Goal: Transaction & Acquisition: Obtain resource

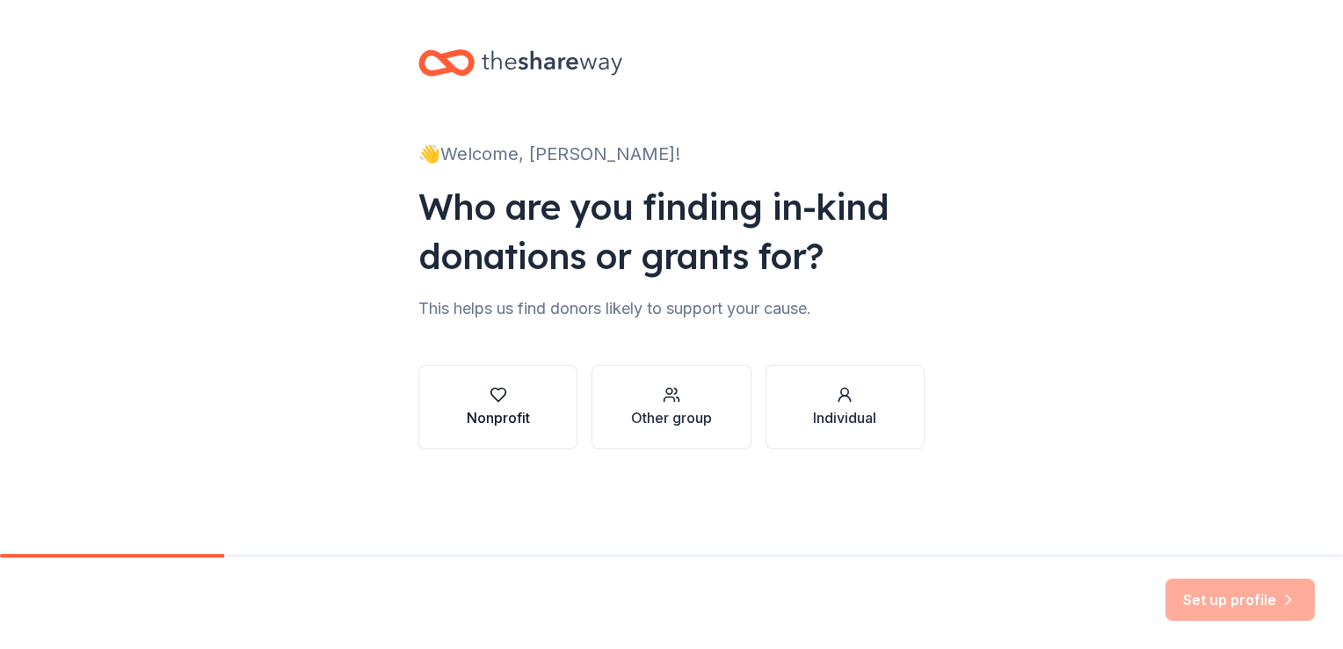
click at [489, 410] on div "Nonprofit" at bounding box center [498, 417] width 63 height 21
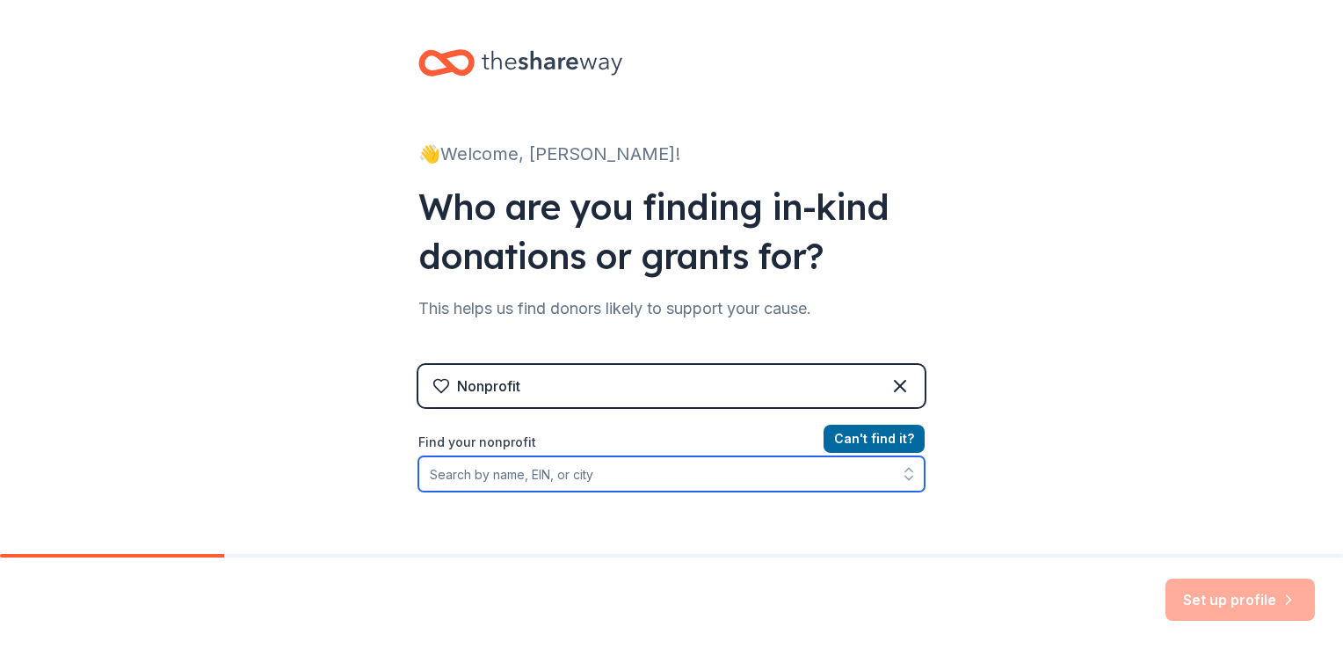
click at [435, 473] on input "Find your nonprofit" at bounding box center [672, 473] width 506 height 35
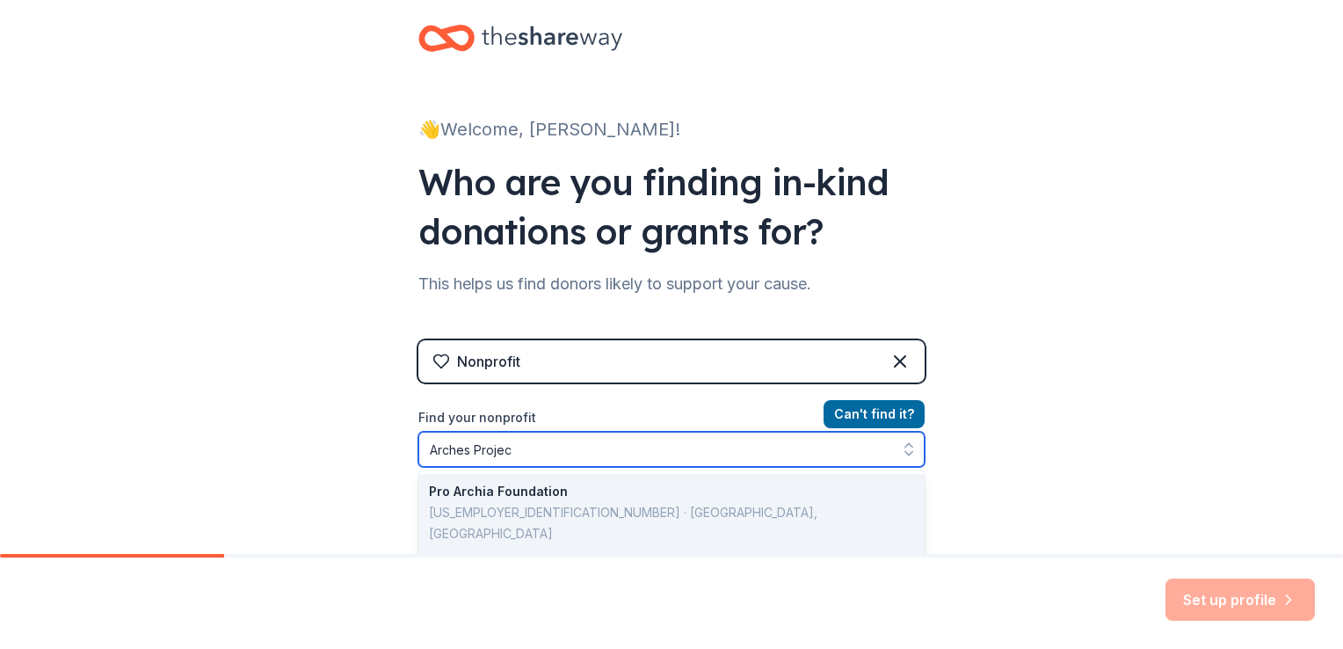
type input "Arches Project"
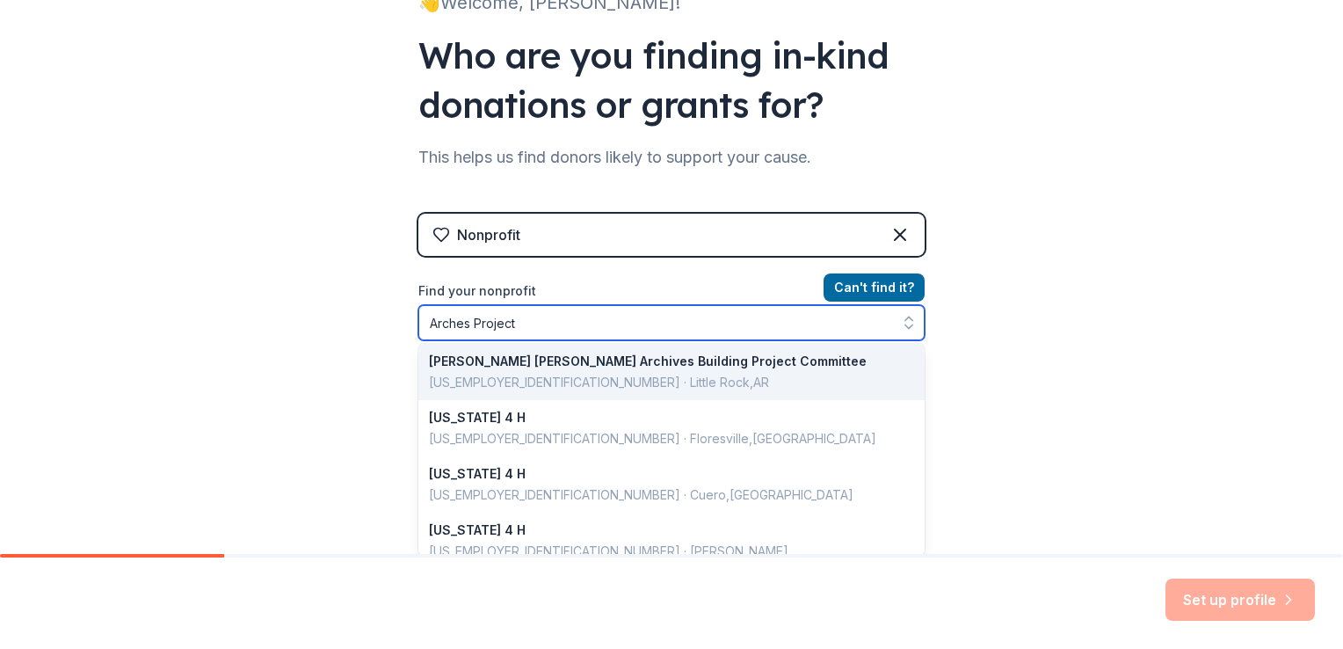
scroll to position [735, 0]
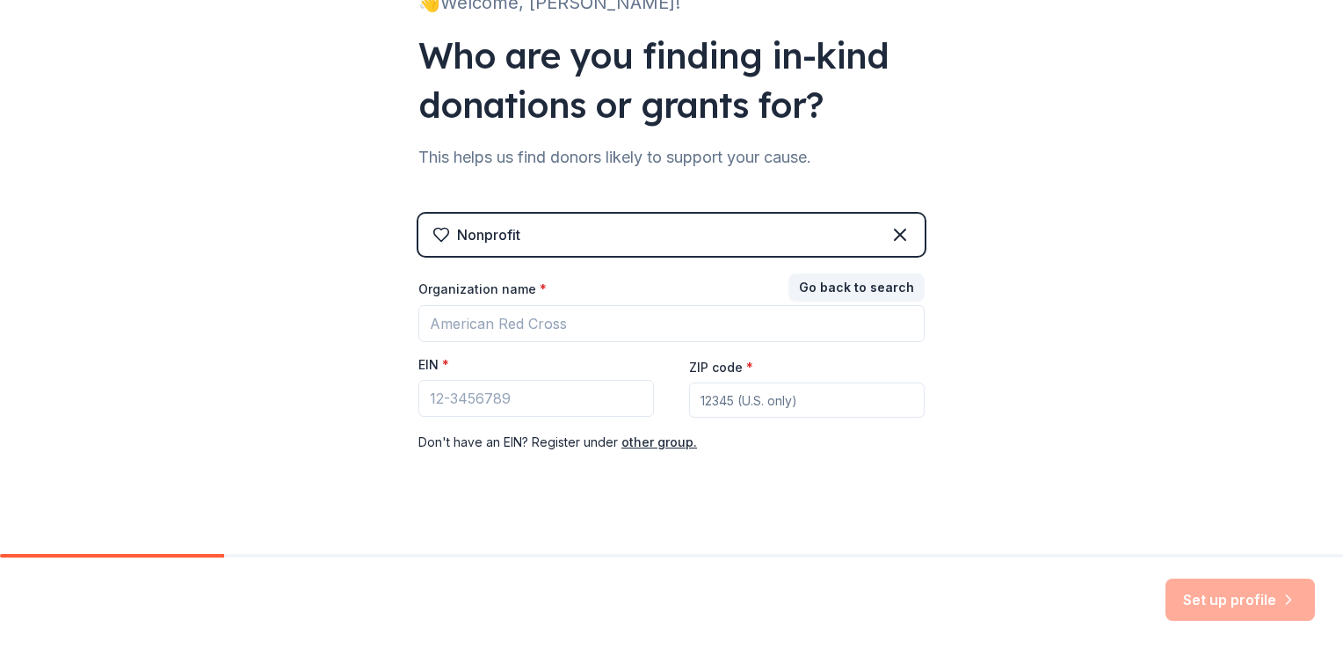
click at [531, 234] on div "Nonprofit Go back to search Organization name * EIN * ZIP code * Don ' t have a…" at bounding box center [672, 351] width 506 height 274
click at [433, 229] on icon at bounding box center [442, 235] width 18 height 18
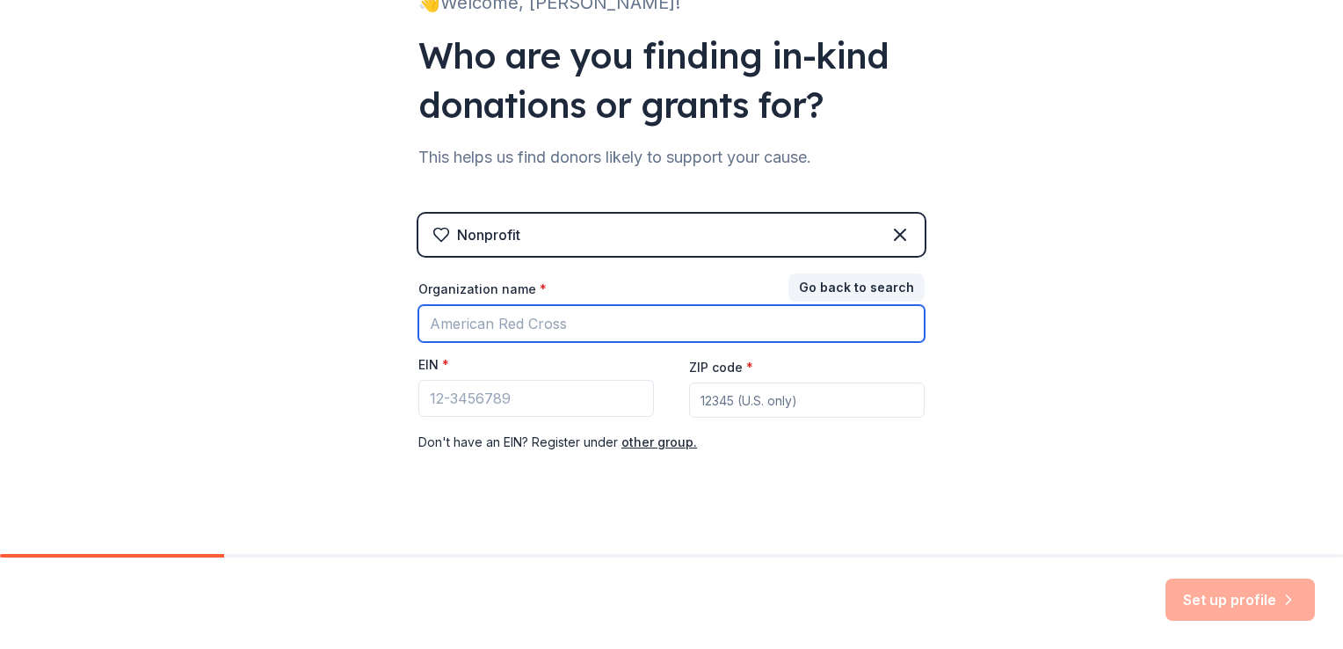
click at [427, 321] on input "Organization name *" at bounding box center [672, 323] width 506 height 37
type input "Arches Project"
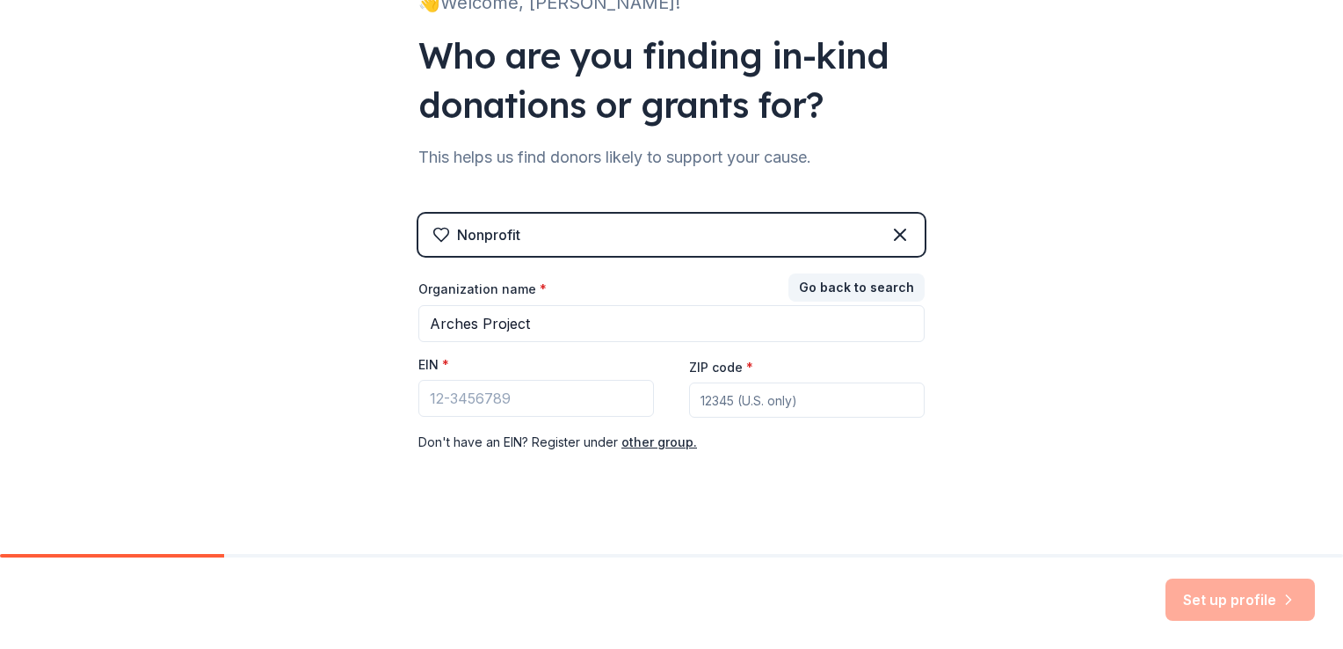
click at [693, 406] on input "ZIP code *" at bounding box center [807, 399] width 236 height 35
type input "97301"
click at [670, 442] on button "other group." at bounding box center [660, 442] width 76 height 21
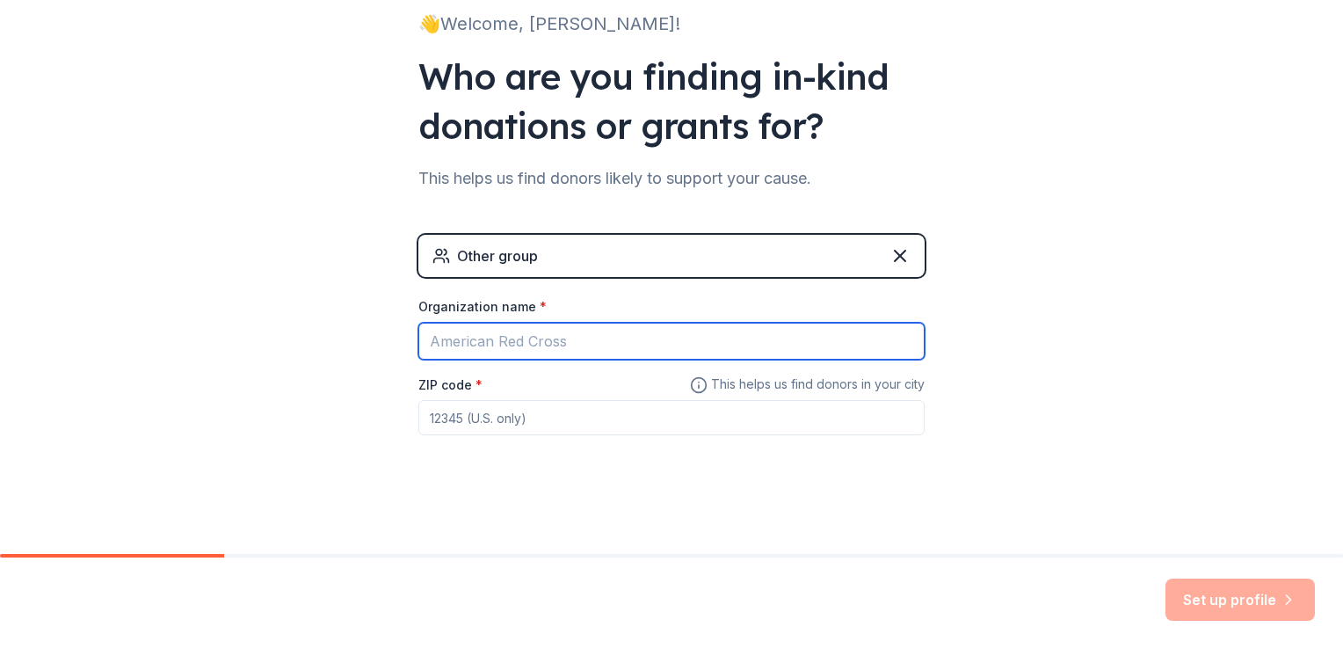
click at [427, 346] on input "Organization name *" at bounding box center [672, 341] width 506 height 37
type input "Arches Project"
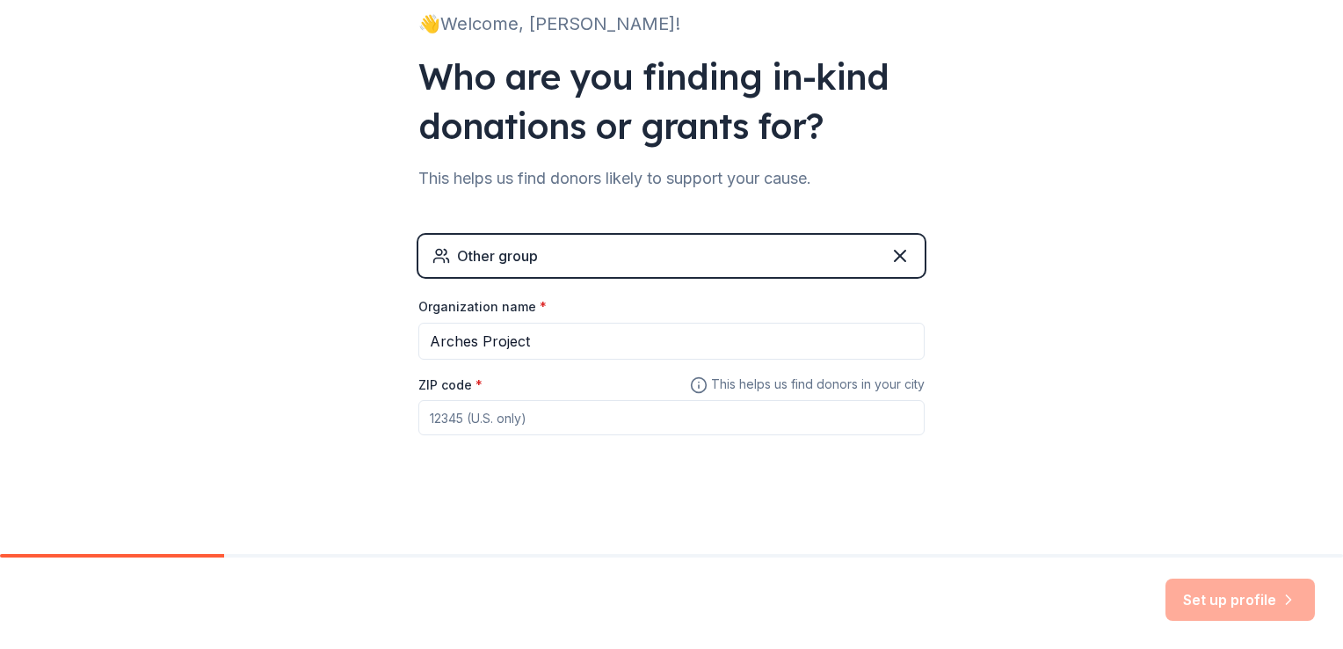
type input "97301"
drag, startPoint x: 858, startPoint y: 471, endPoint x: 1153, endPoint y: 448, distance: 295.5
click at [1153, 448] on div "👋 Welcome, [PERSON_NAME]! Who are you finding in-kind donations or grants for? …" at bounding box center [671, 212] width 1343 height 685
click at [1213, 597] on button "Set up profile" at bounding box center [1240, 600] width 149 height 42
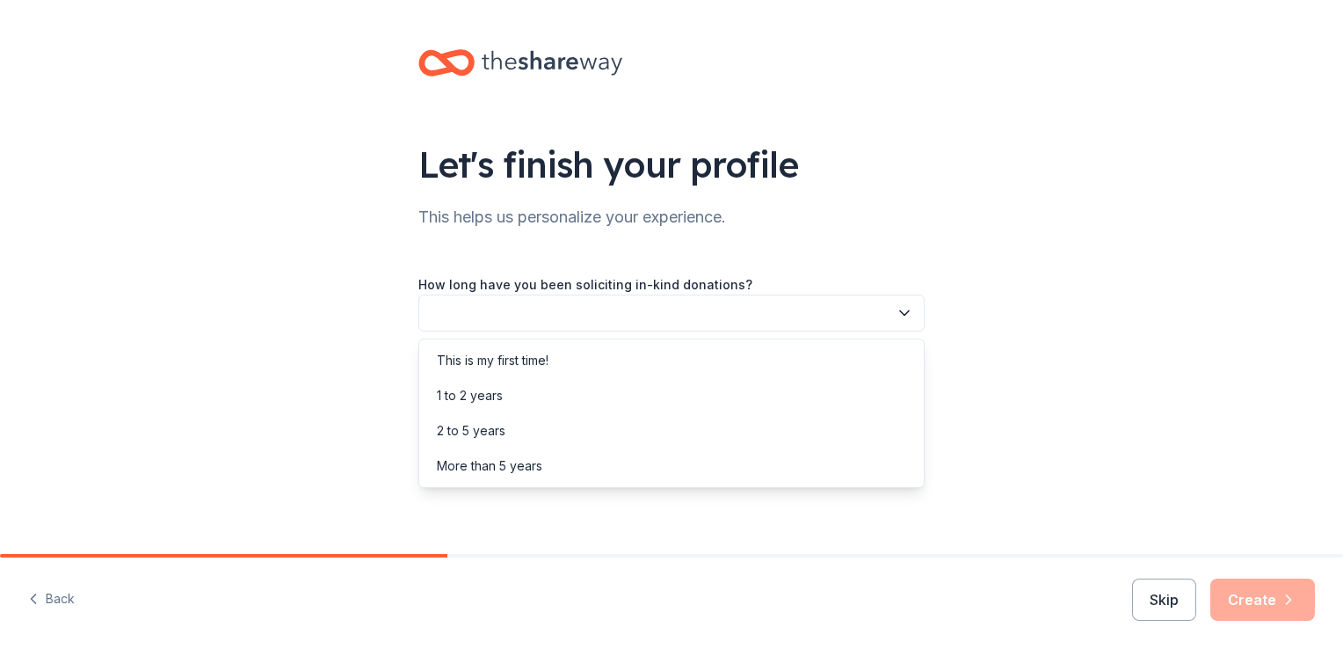
click at [906, 311] on icon "button" at bounding box center [905, 313] width 18 height 18
click at [513, 357] on div "This is my first time!" at bounding box center [493, 360] width 112 height 21
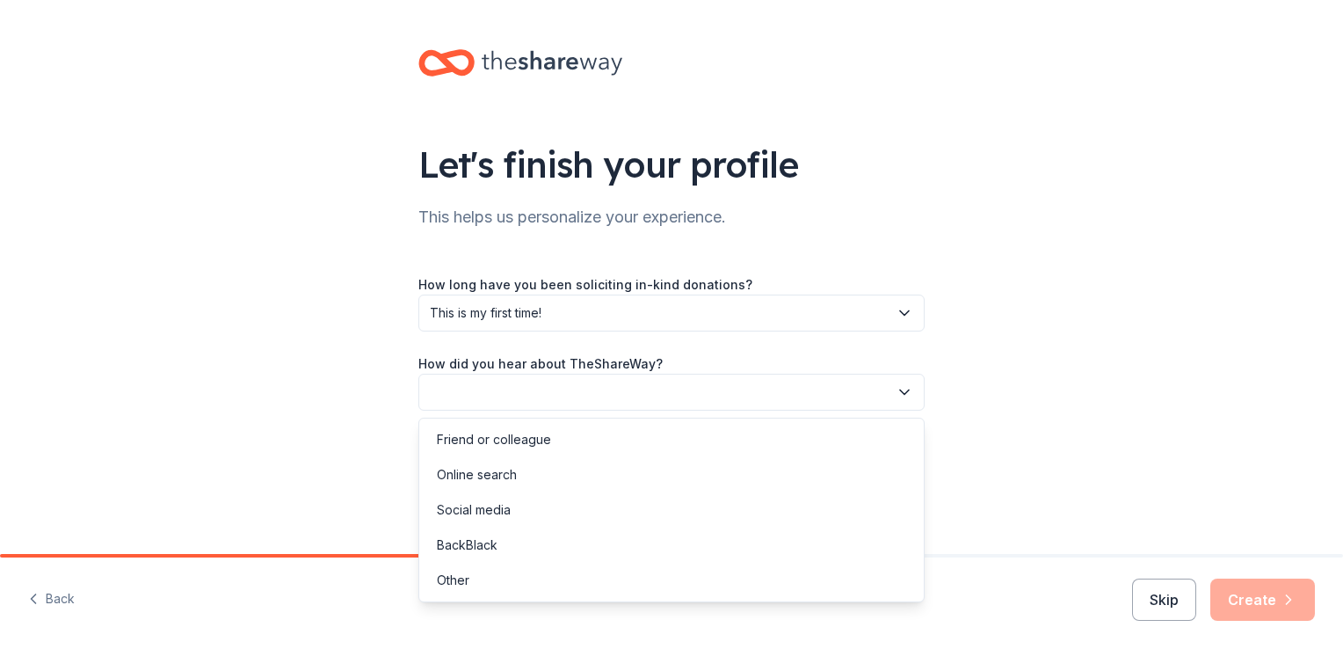
click at [903, 390] on icon "button" at bounding box center [905, 392] width 18 height 18
click at [507, 470] on div "Online search" at bounding box center [477, 474] width 80 height 21
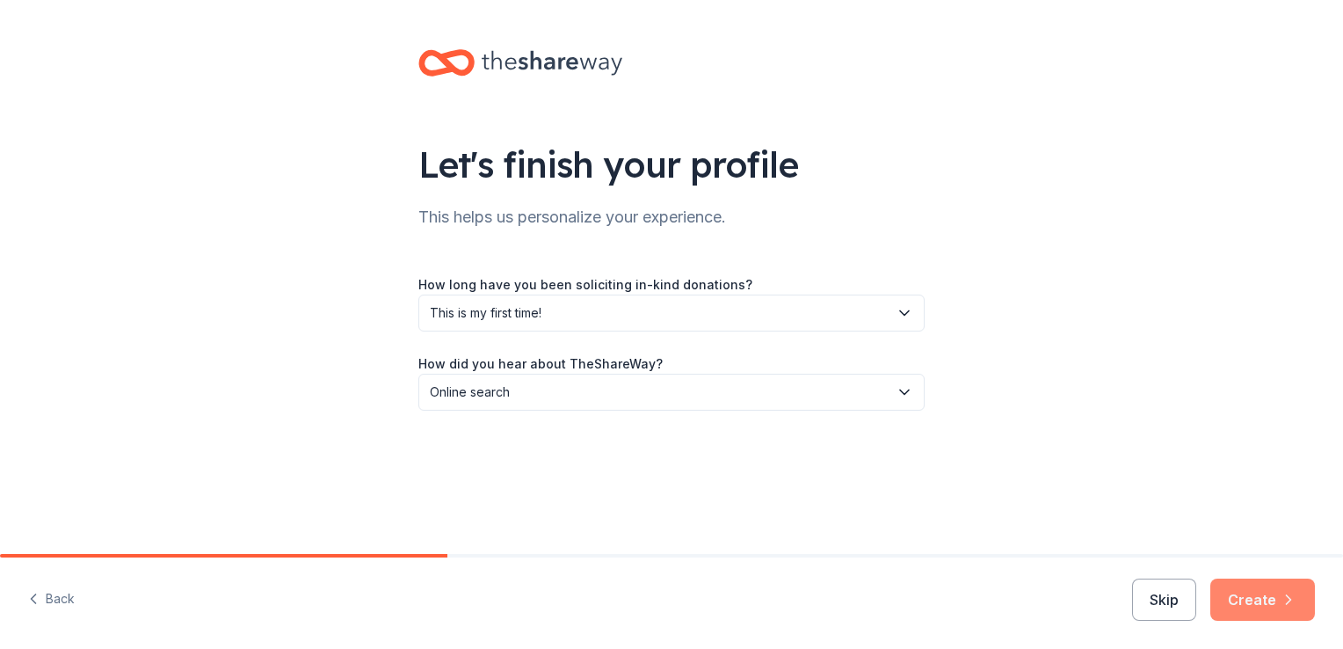
click at [1234, 594] on button "Create" at bounding box center [1263, 600] width 105 height 42
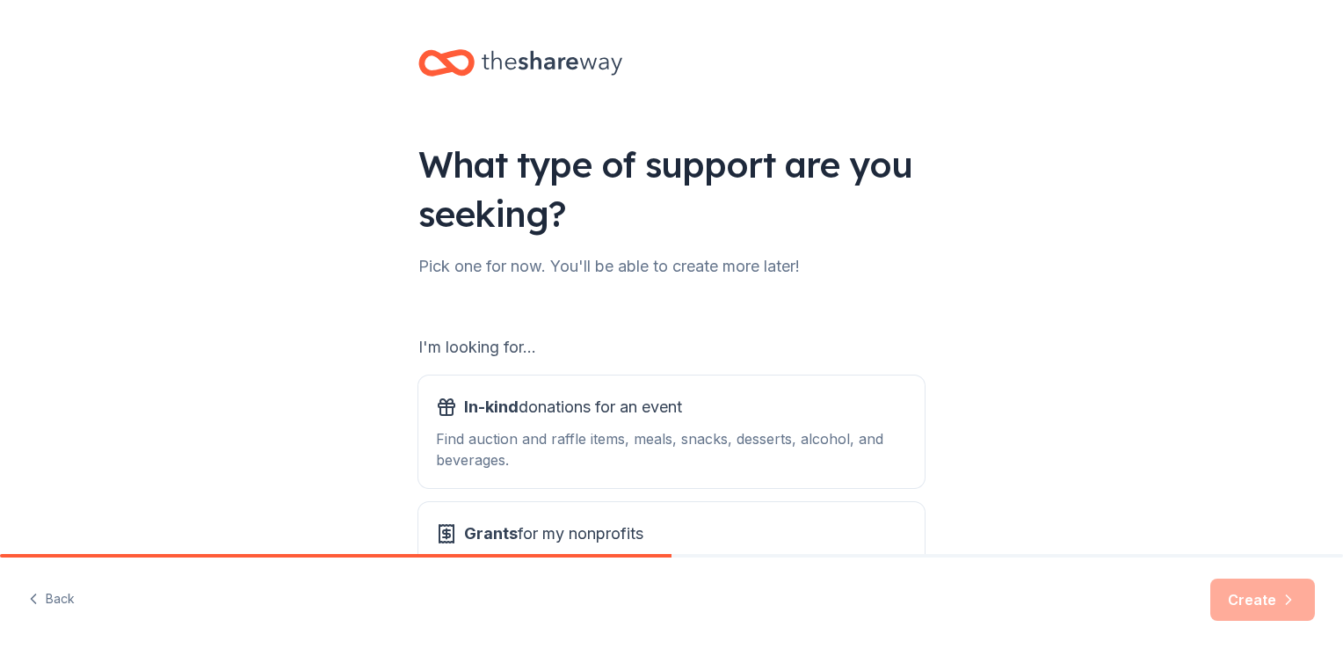
click at [1190, 424] on div "What type of support are you seeking? Pick one for now. You'll be able to creat…" at bounding box center [671, 355] width 1343 height 710
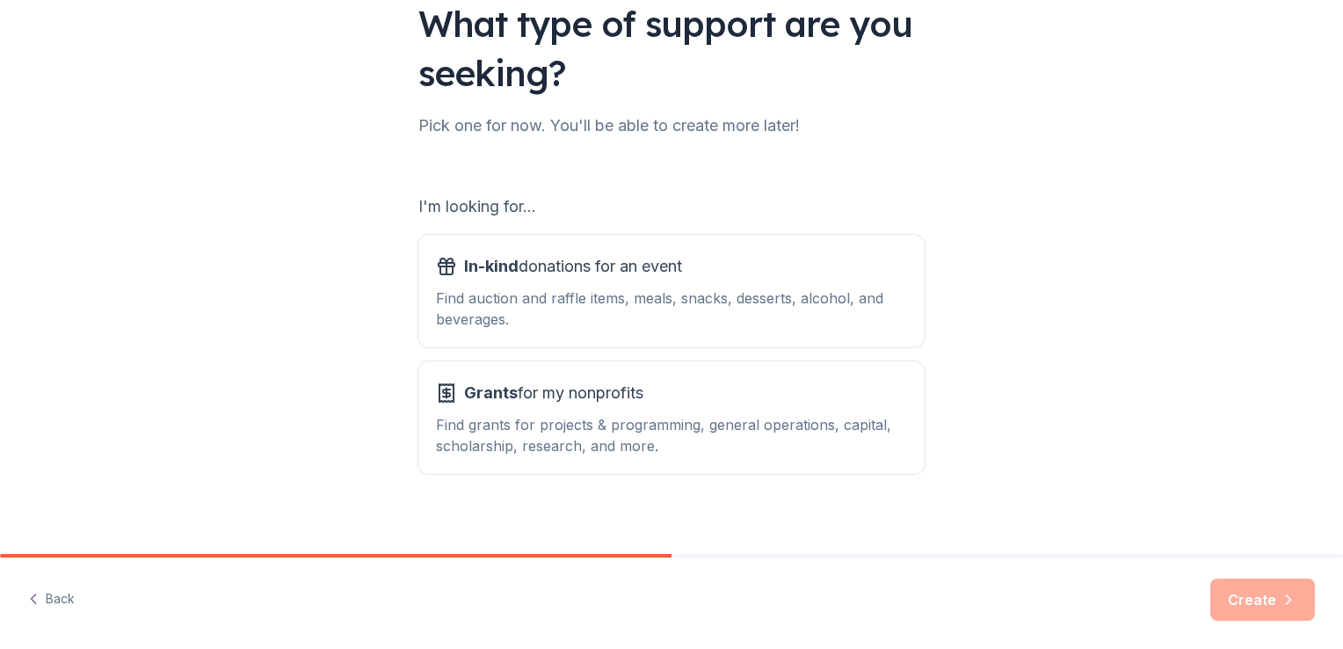
scroll to position [155, 0]
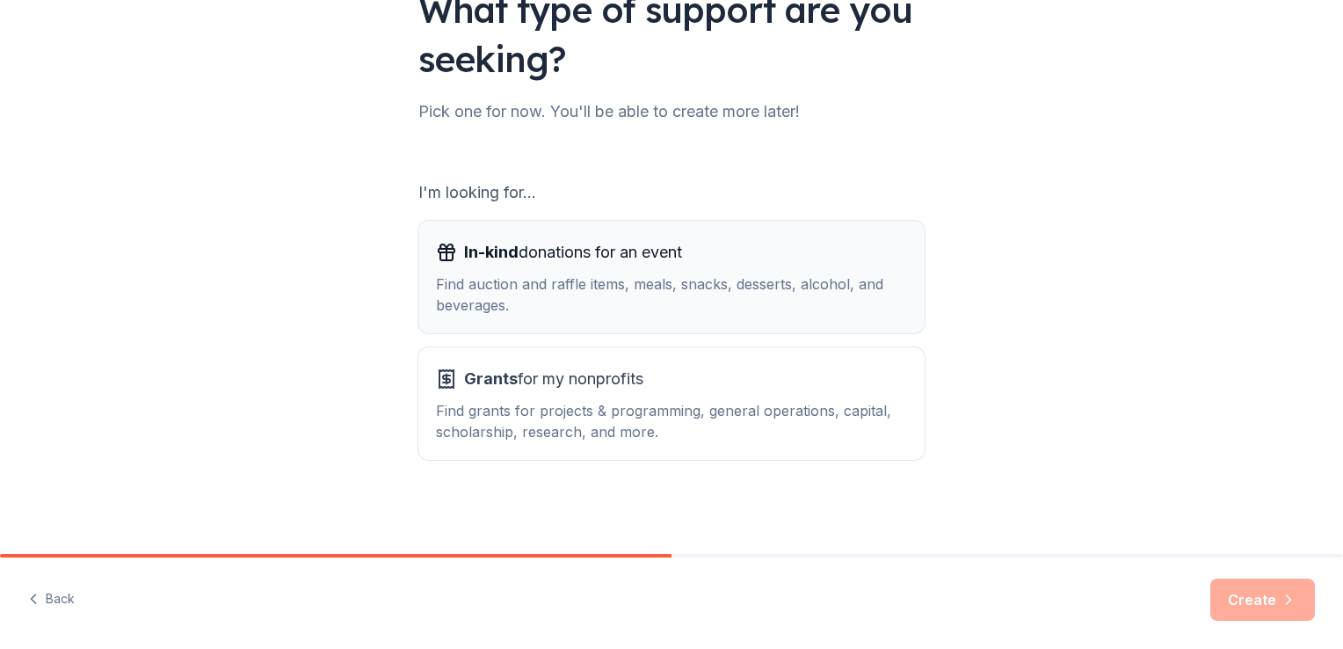
click at [514, 289] on div "Find auction and raffle items, meals, snacks, desserts, alcohol, and beverages." at bounding box center [671, 294] width 471 height 42
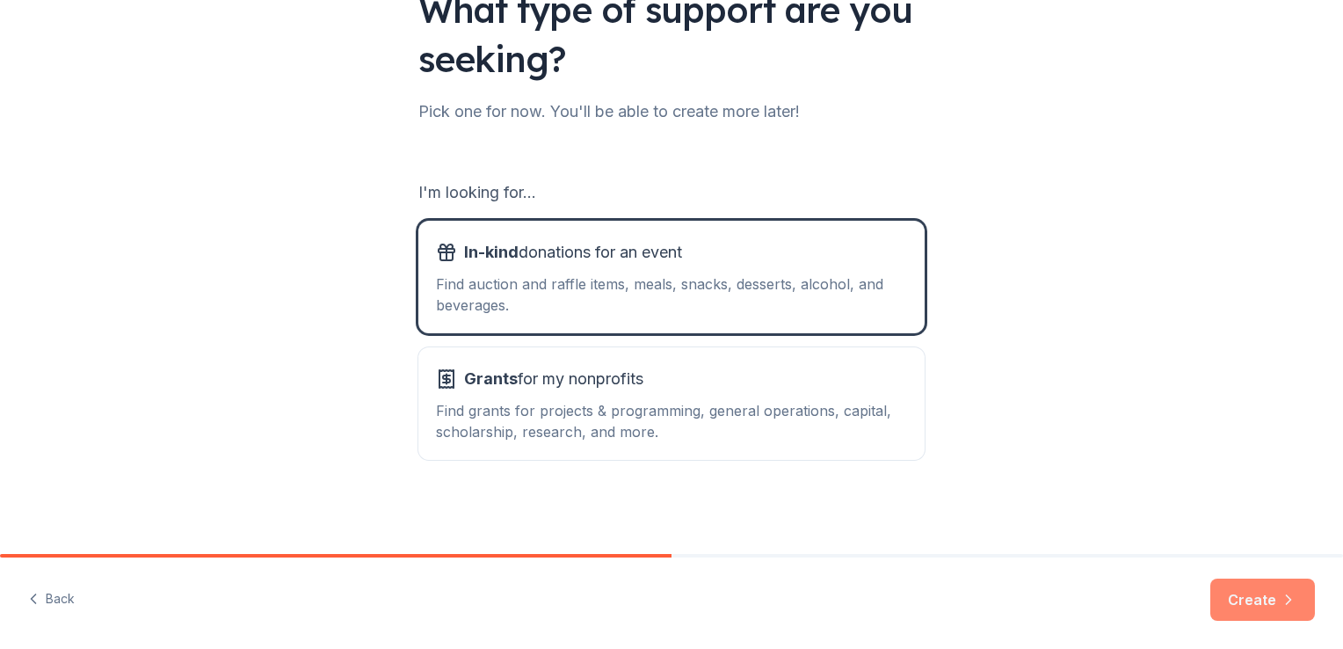
click at [1252, 606] on button "Create" at bounding box center [1263, 600] width 105 height 42
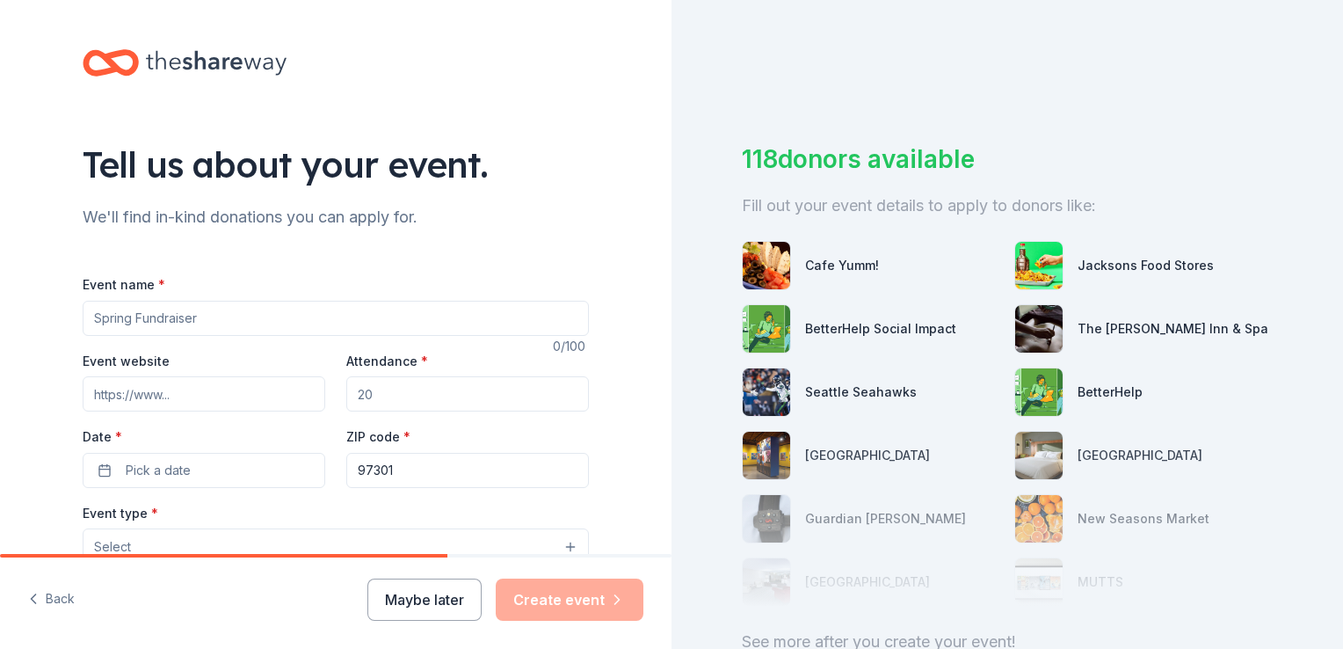
click at [654, 543] on div "Tell us about your event. We'll find in-kind donations you can apply for. Event…" at bounding box center [336, 585] width 672 height 1170
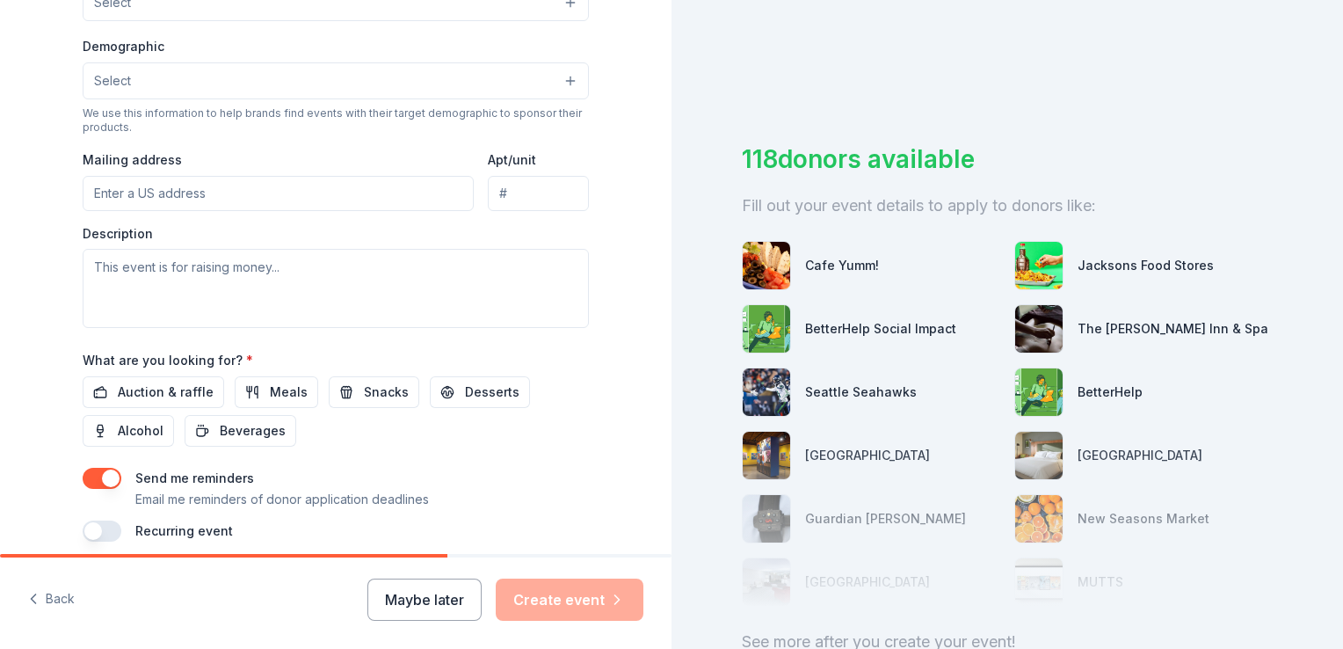
scroll to position [615, 0]
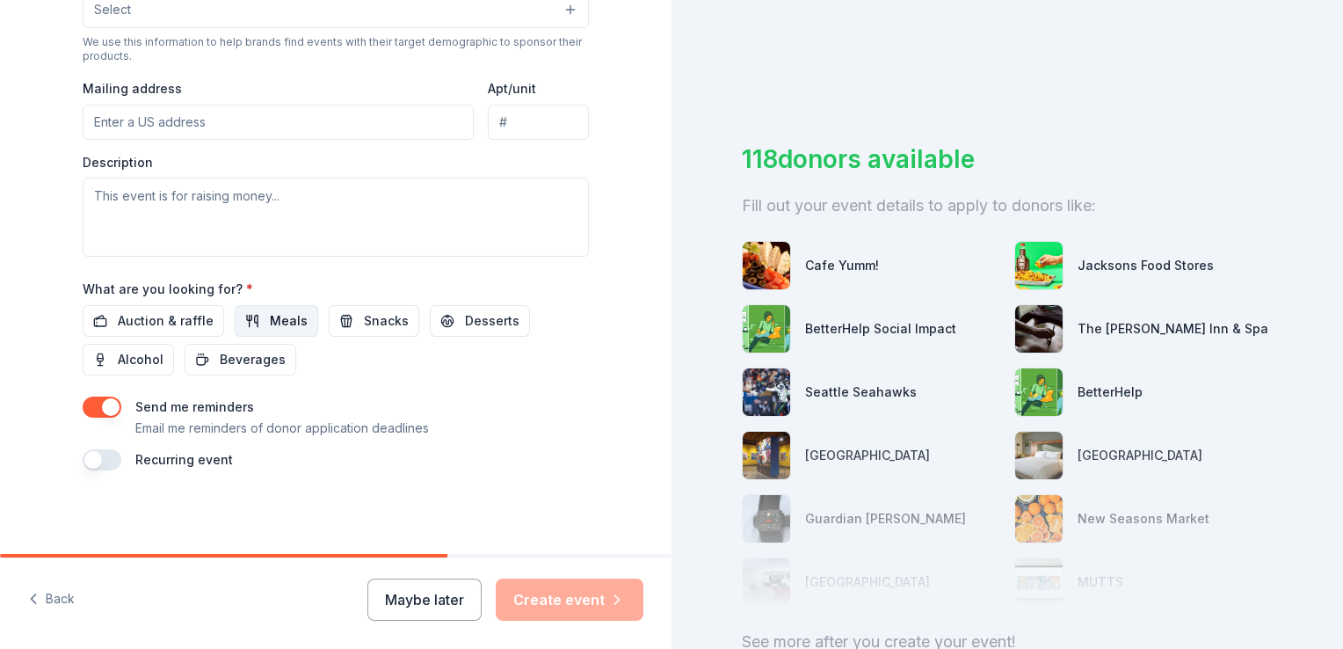
click at [254, 317] on button "Meals" at bounding box center [277, 321] width 84 height 32
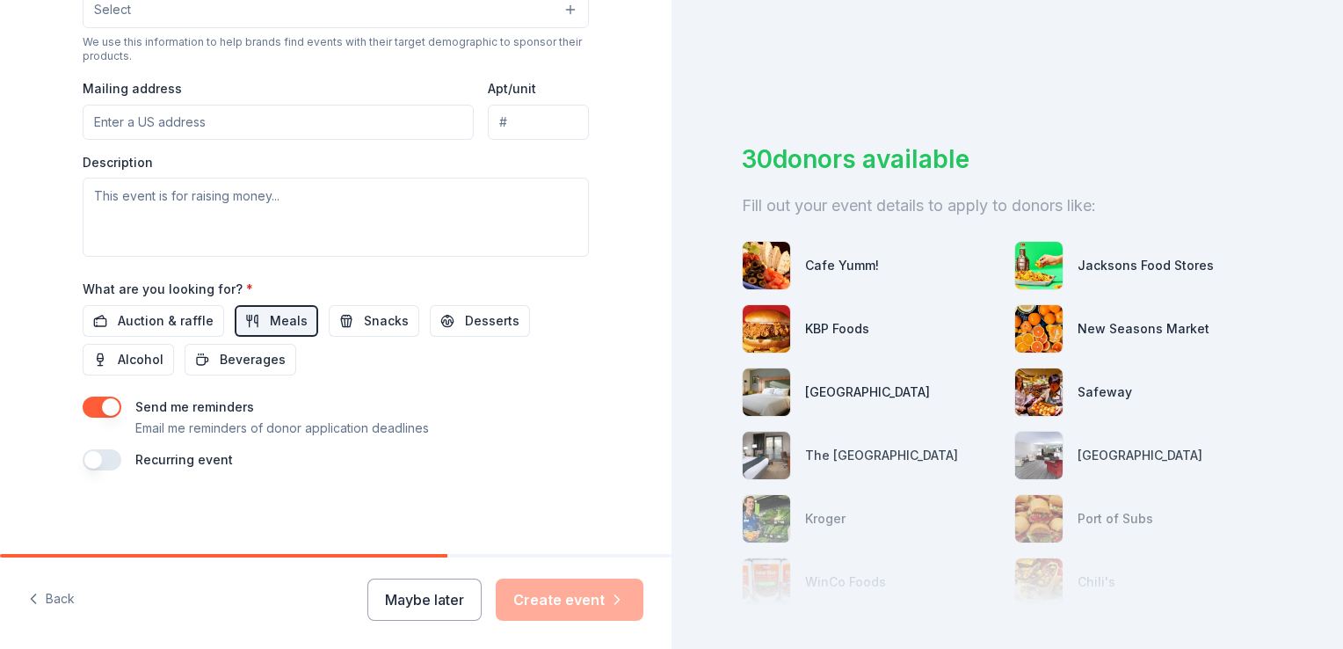
click at [1176, 152] on div "30 donors available" at bounding box center [1007, 159] width 531 height 37
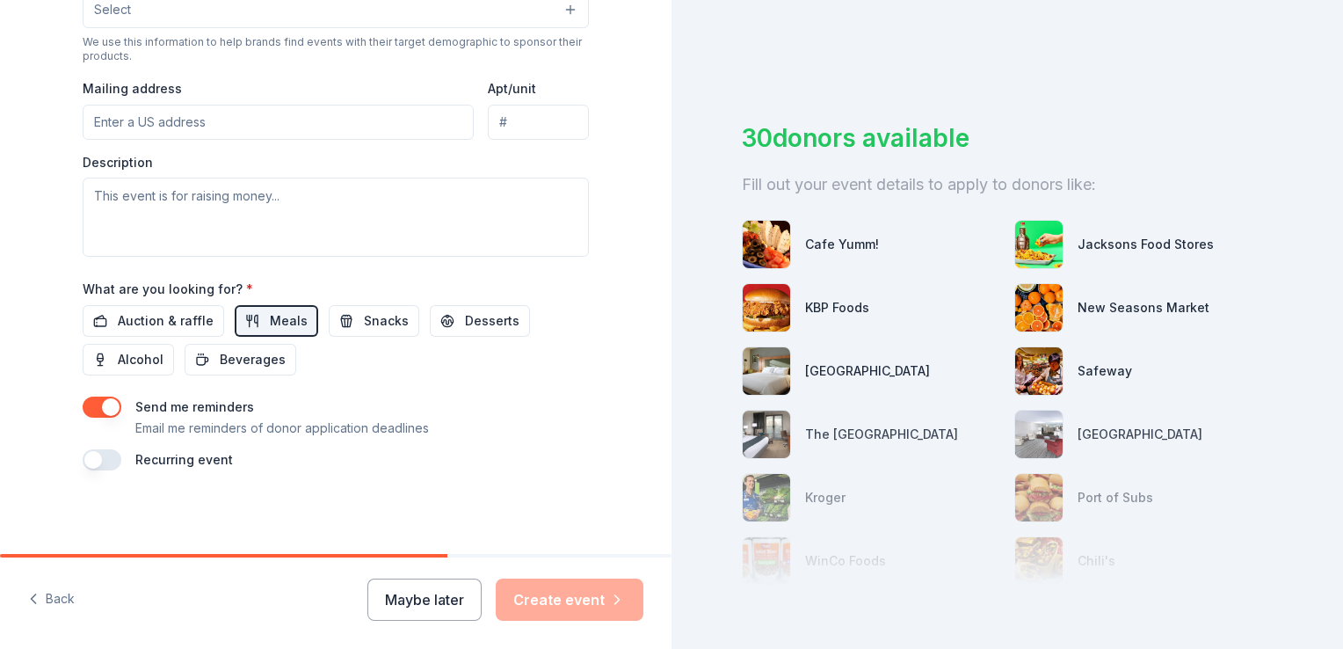
scroll to position [0, 0]
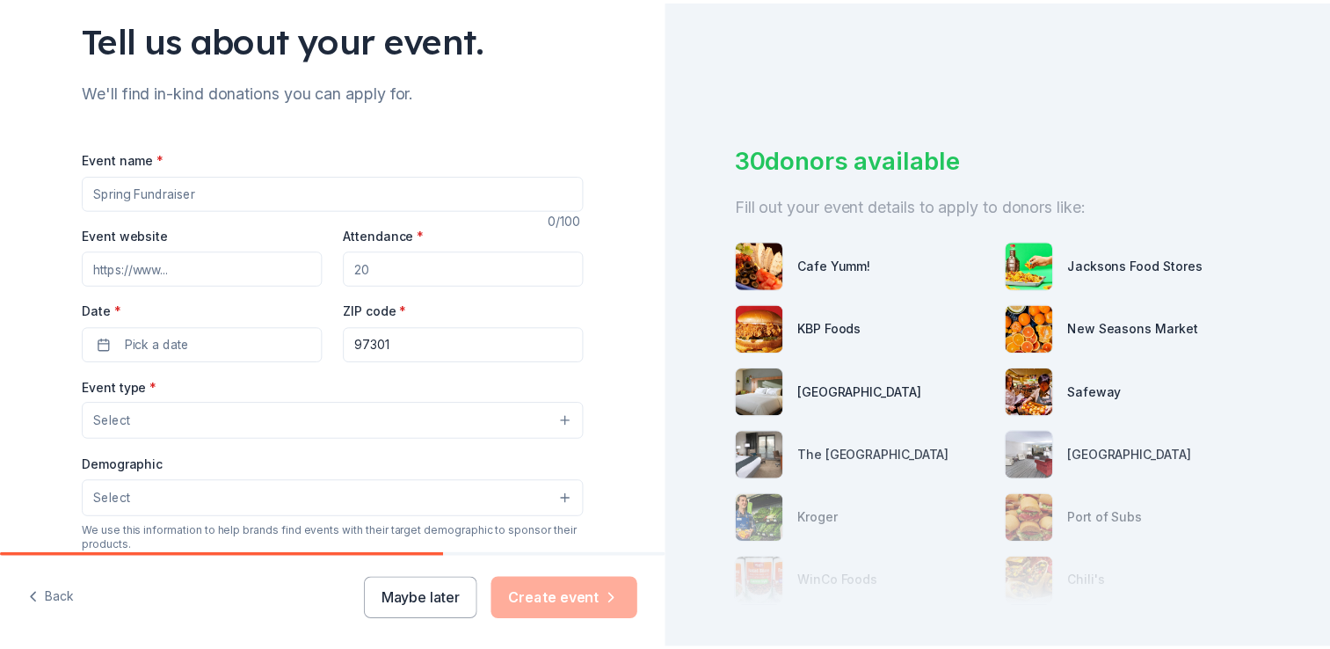
scroll to position [123, 0]
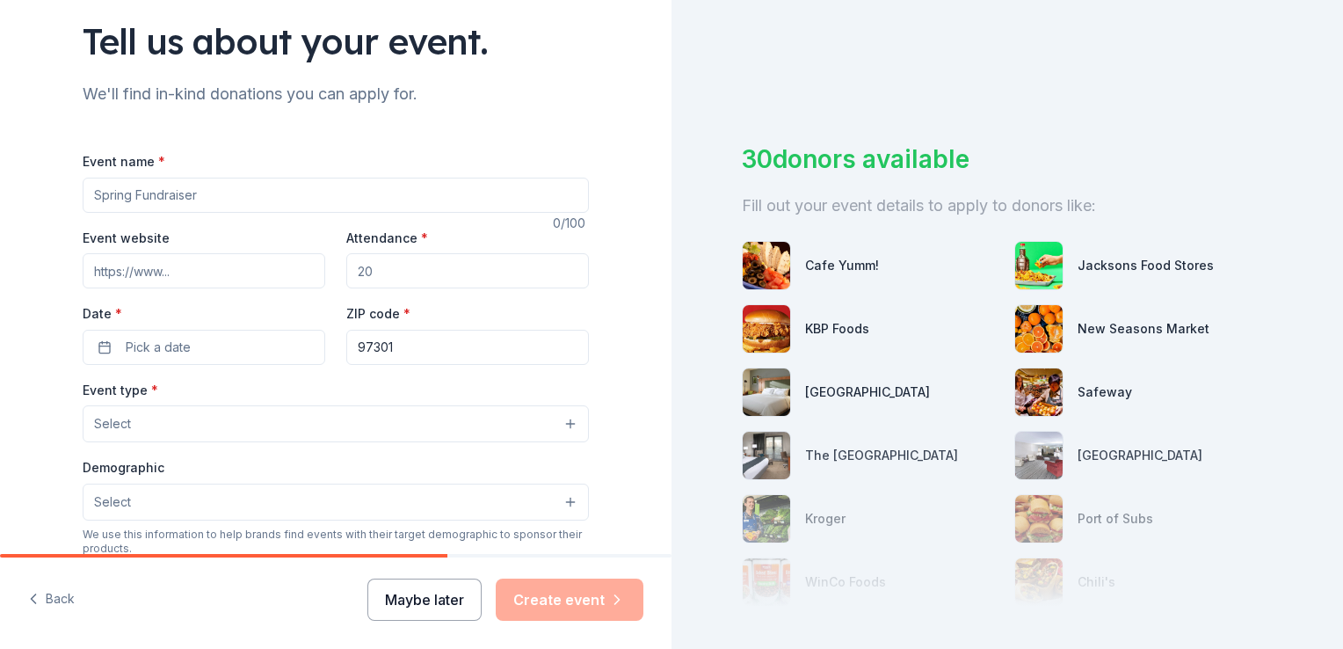
click at [446, 601] on button "Maybe later" at bounding box center [425, 600] width 114 height 42
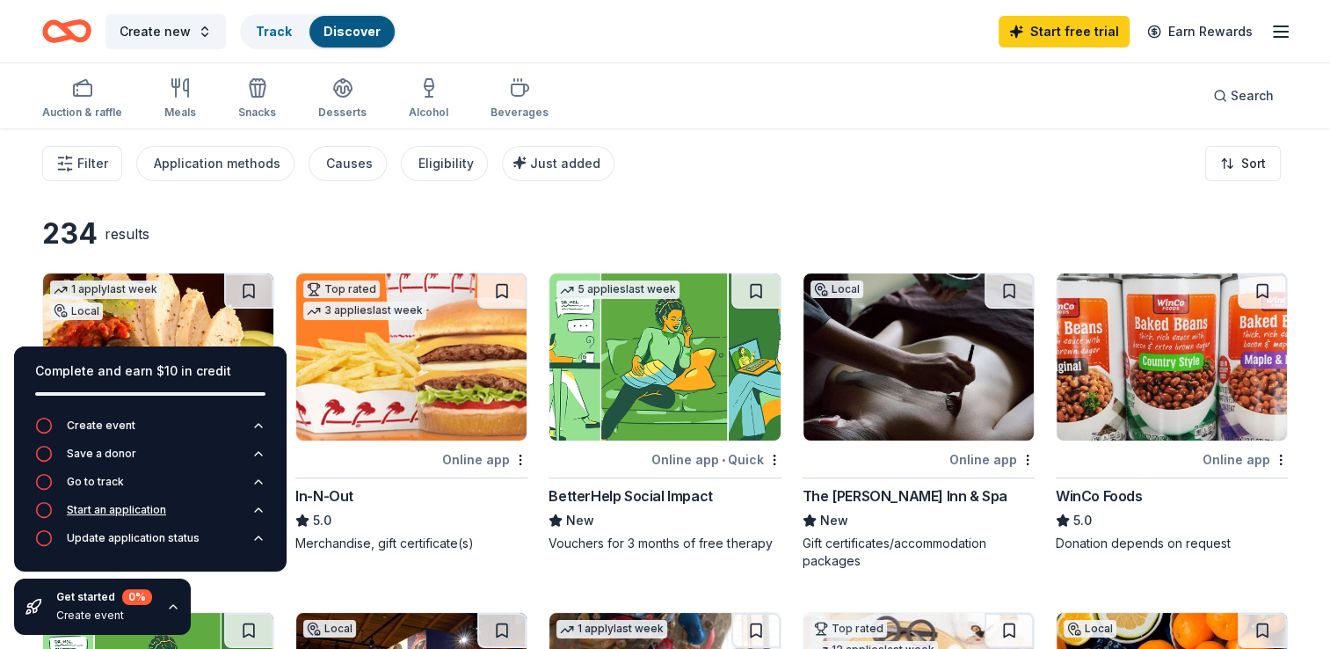
click at [259, 511] on icon "button" at bounding box center [258, 510] width 14 height 14
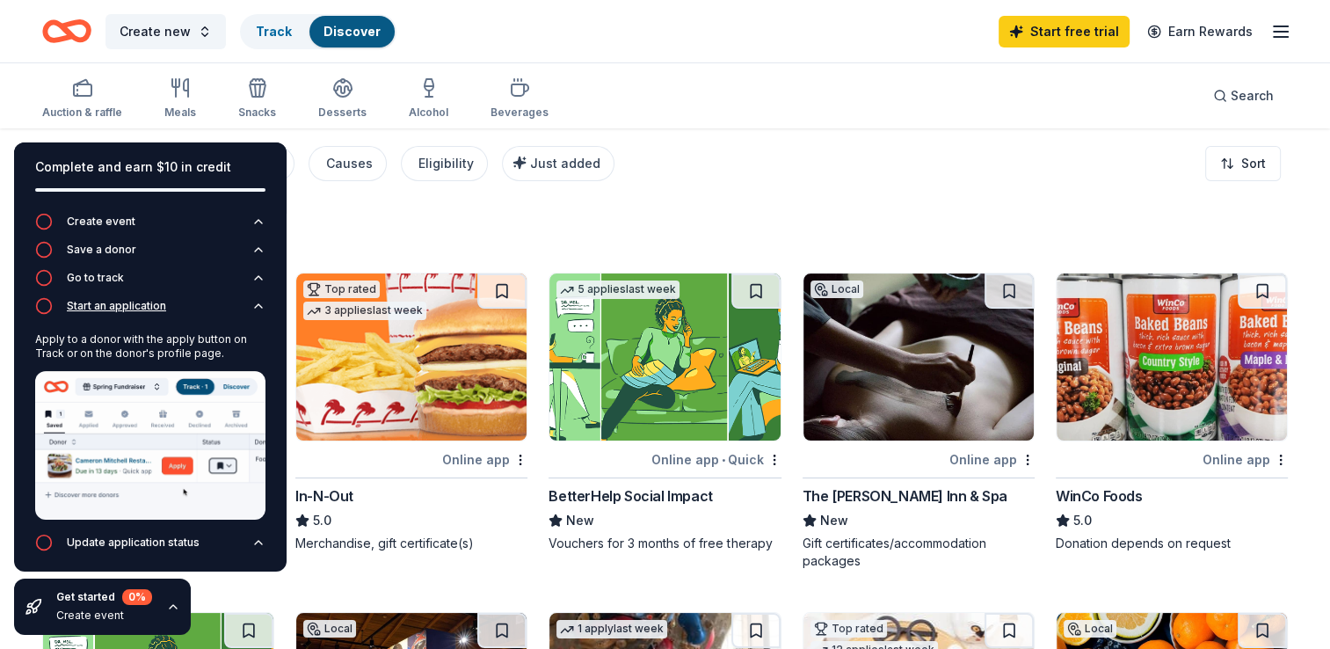
click at [259, 511] on img at bounding box center [150, 445] width 230 height 149
click at [259, 511] on div "Create event Save a donor Go to track Start an application Apply to a donor wit…" at bounding box center [150, 394] width 273 height 363
click at [981, 520] on div "New" at bounding box center [919, 520] width 232 height 21
click at [1247, 97] on span "Search" at bounding box center [1252, 95] width 43 height 21
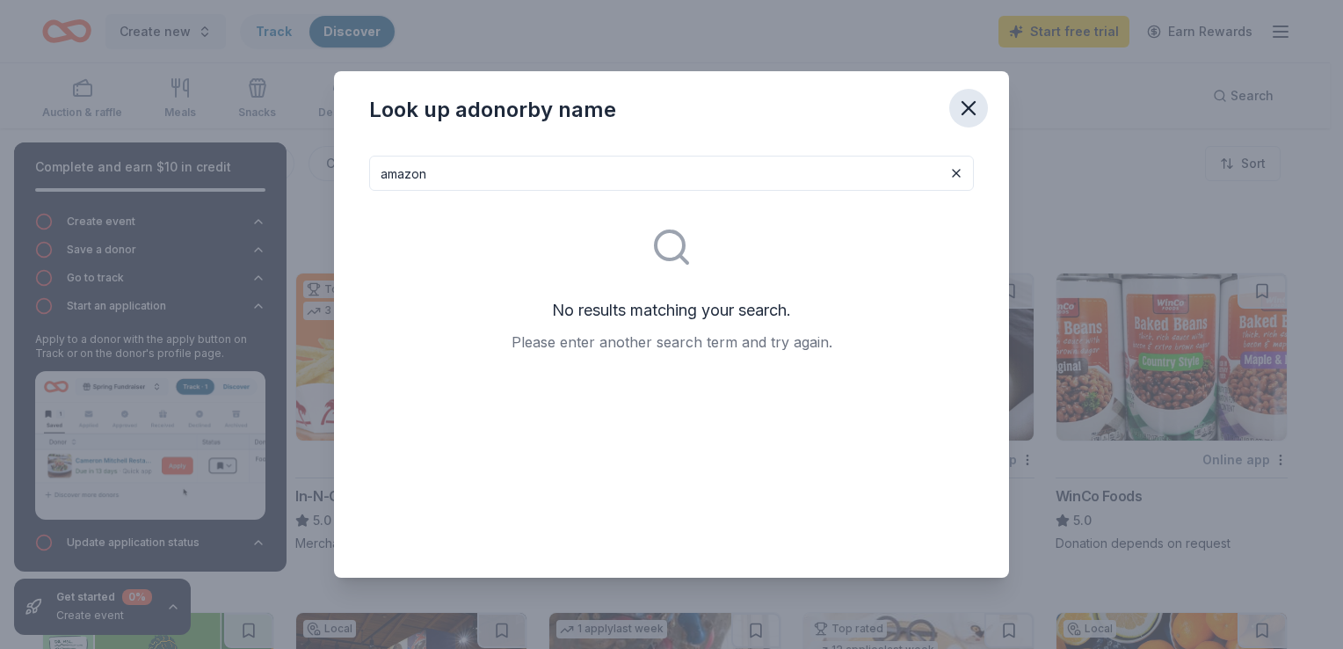
type input "amazon"
click at [968, 107] on icon "button" at bounding box center [969, 108] width 12 height 12
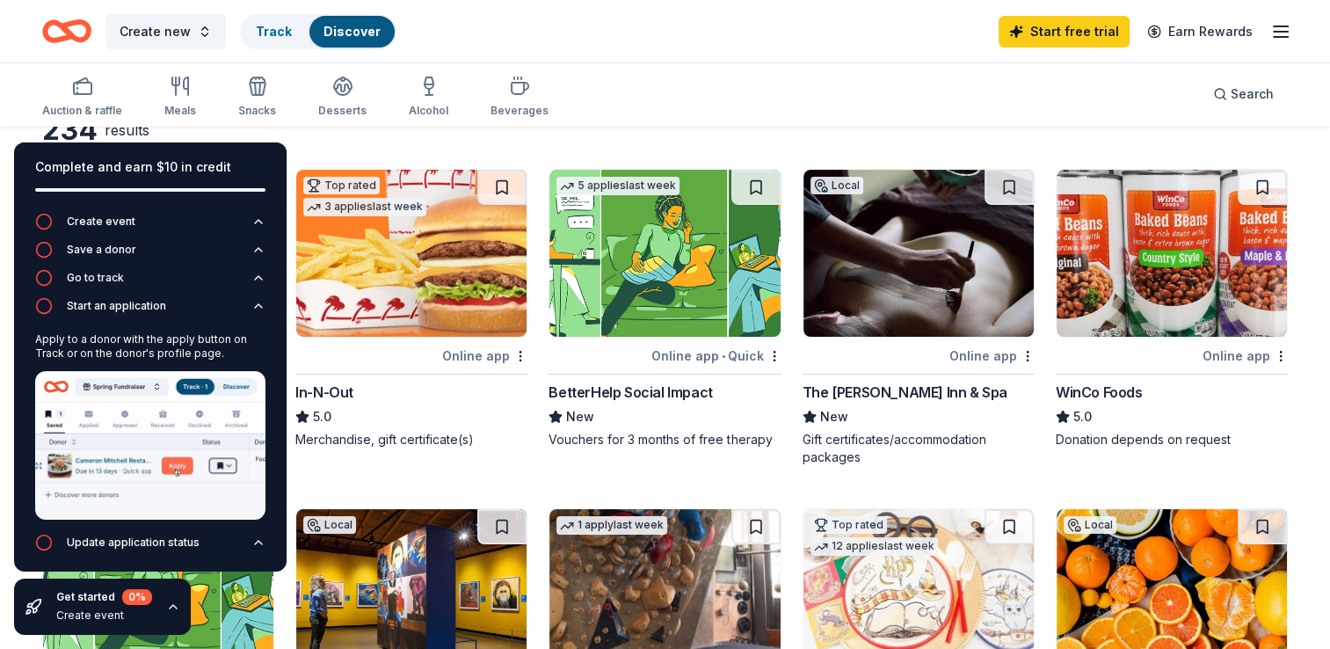
scroll to position [106, 0]
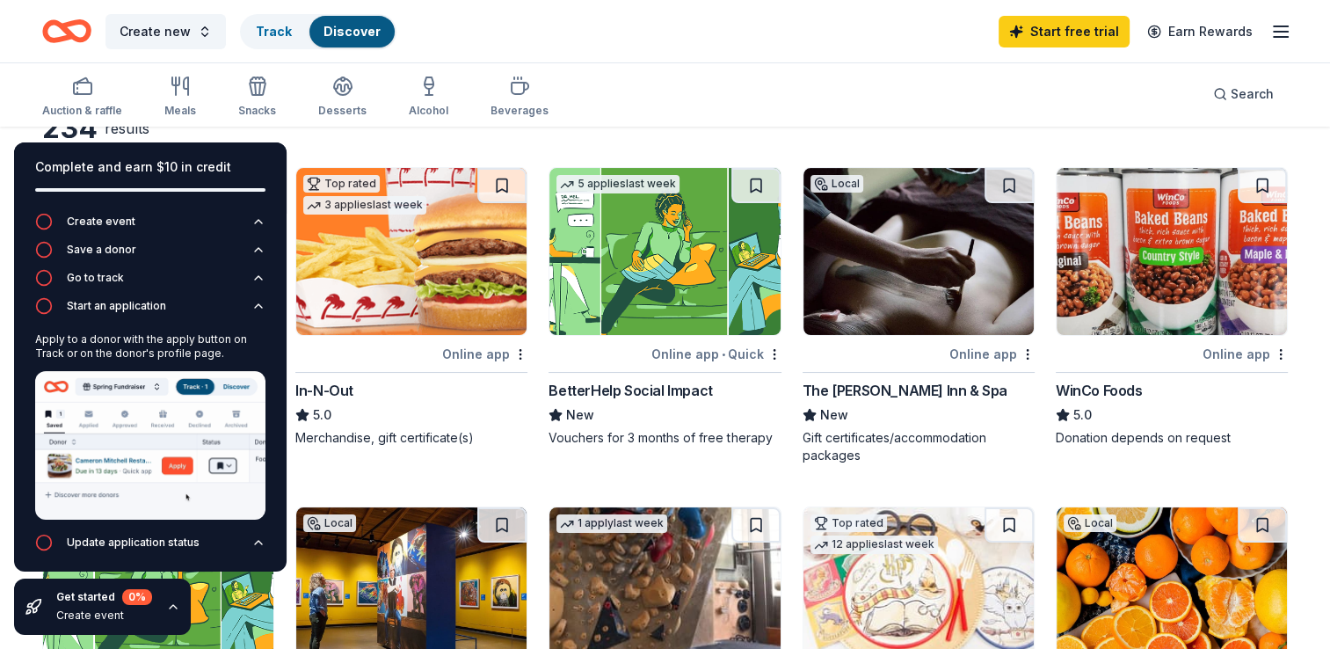
click at [1241, 350] on div "Online app" at bounding box center [1245, 354] width 85 height 22
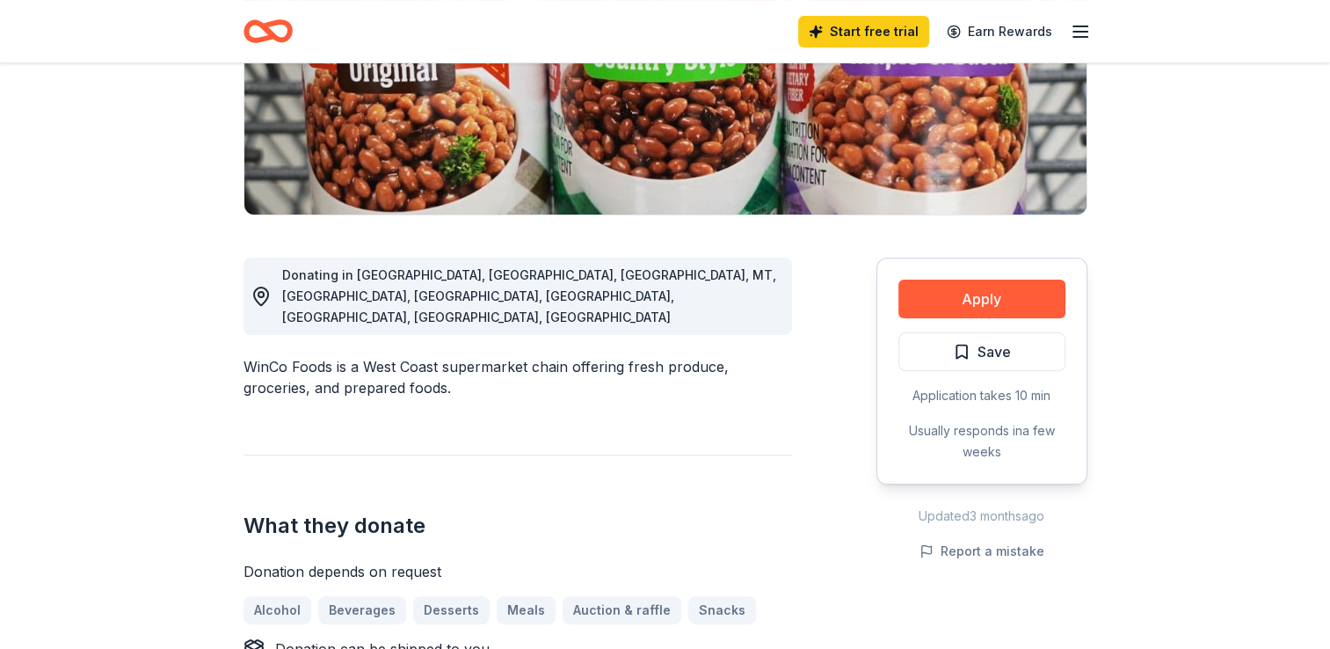
scroll to position [352, 0]
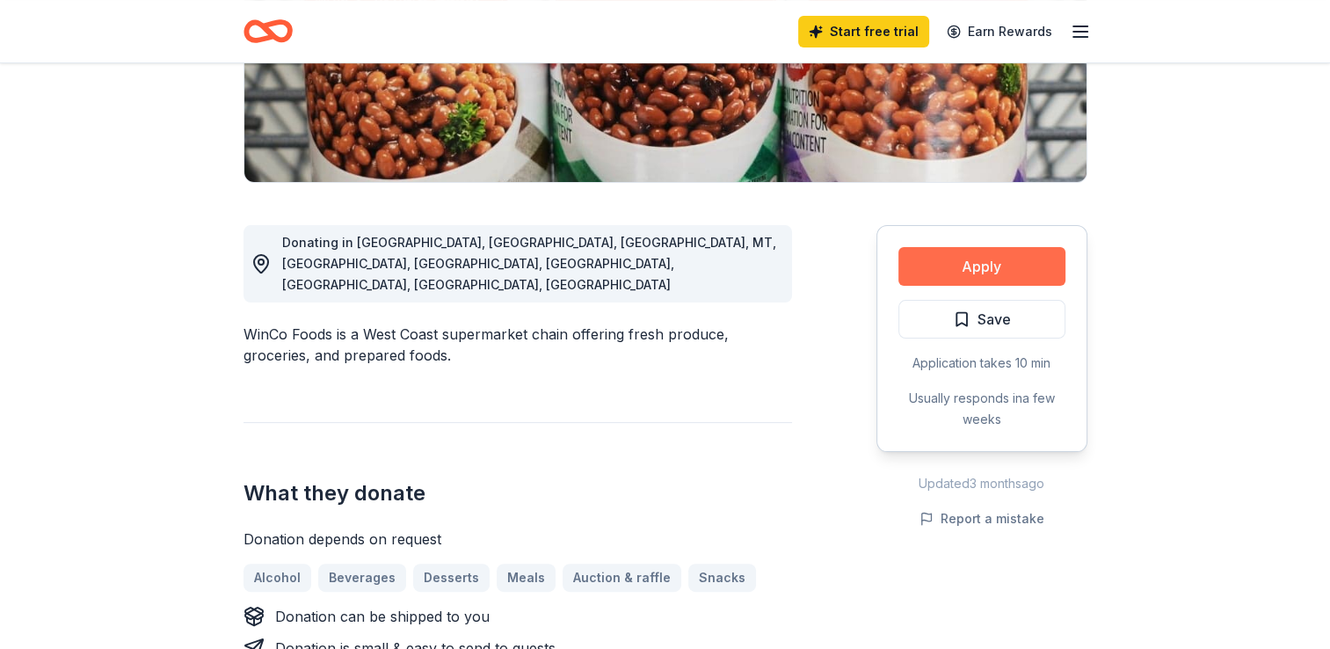
click at [946, 254] on button "Apply" at bounding box center [982, 266] width 167 height 39
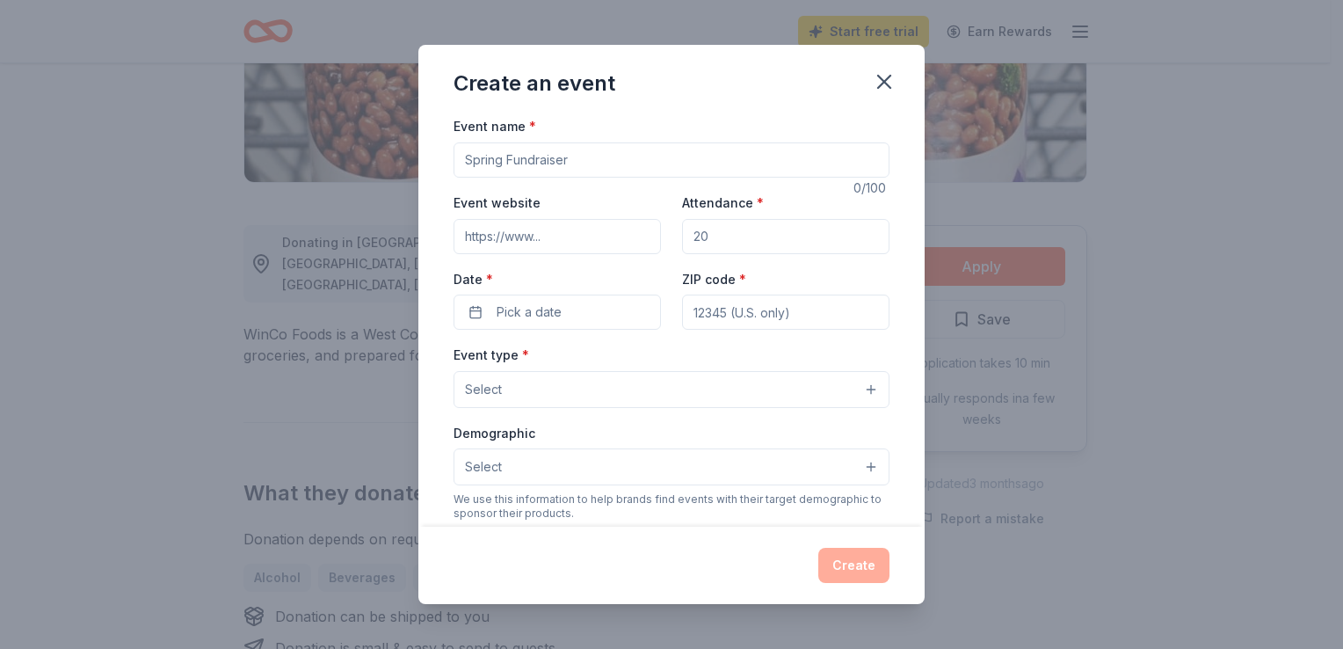
drag, startPoint x: 946, startPoint y: 254, endPoint x: 1183, endPoint y: 158, distance: 256.0
click at [1183, 158] on div "Create an event Event name * 0 /100 Event website Attendance * Date * Pick a da…" at bounding box center [671, 324] width 1343 height 649
click at [885, 83] on icon "button" at bounding box center [884, 82] width 12 height 12
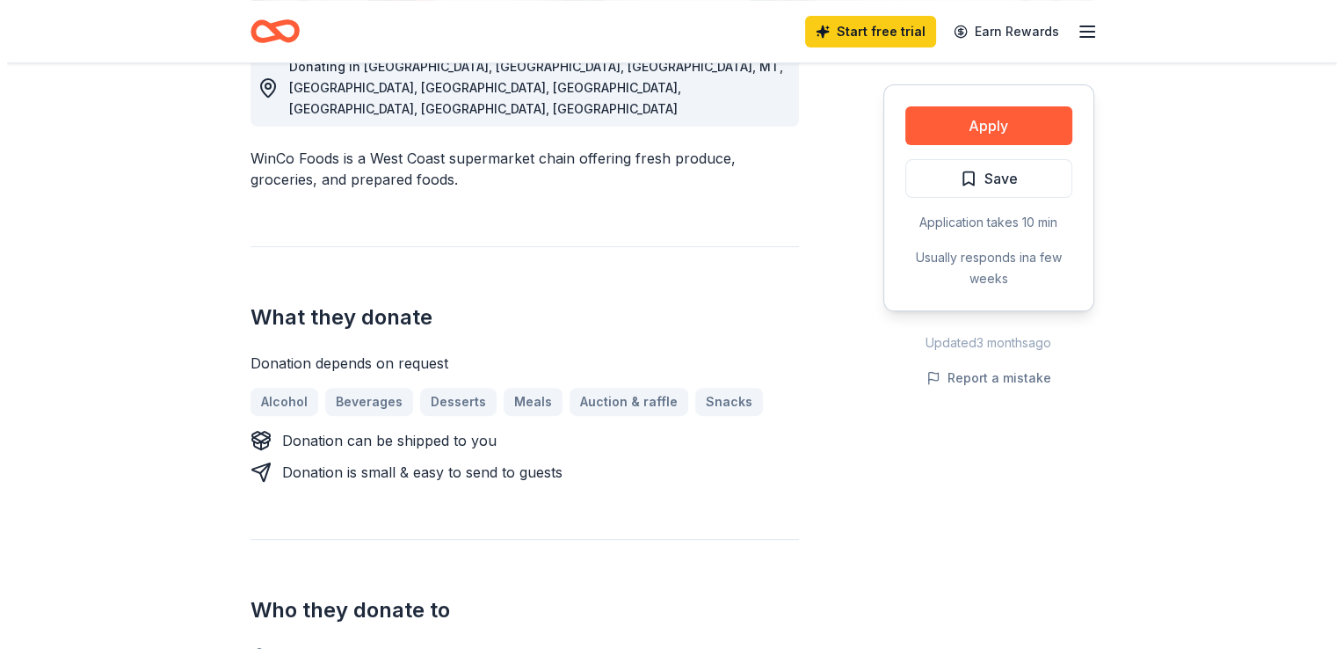
scroll to position [363, 0]
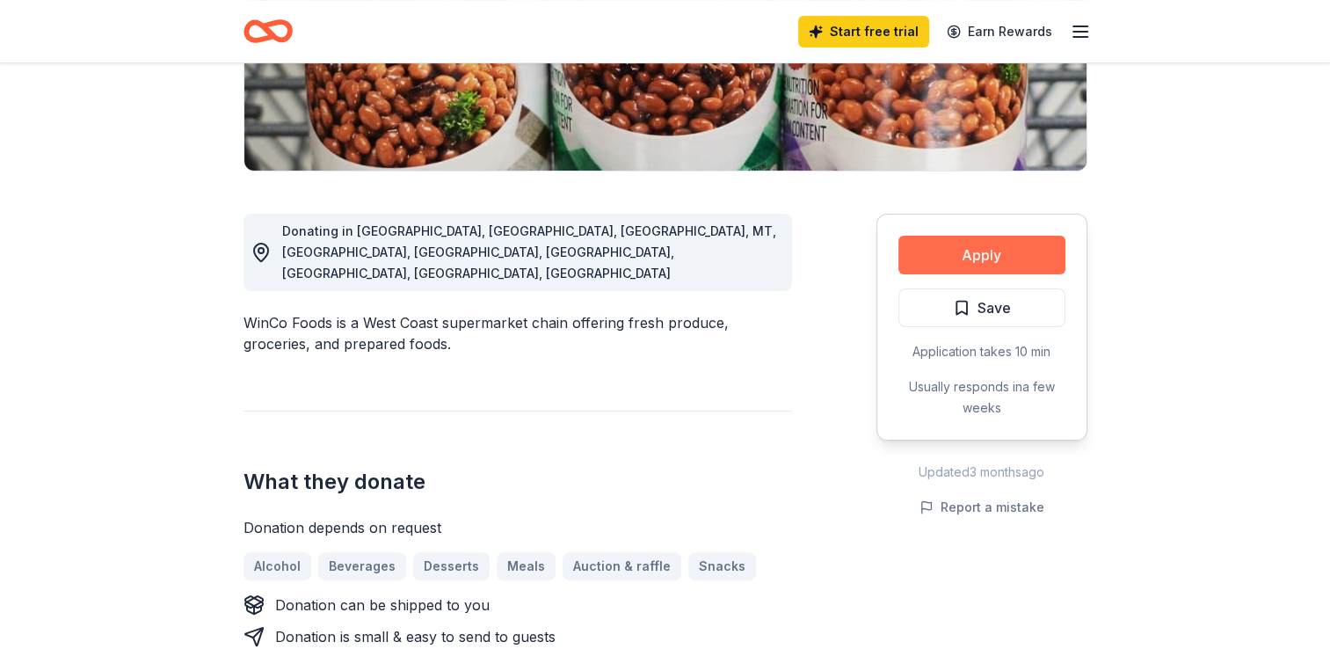
click at [1015, 240] on button "Apply" at bounding box center [982, 255] width 167 height 39
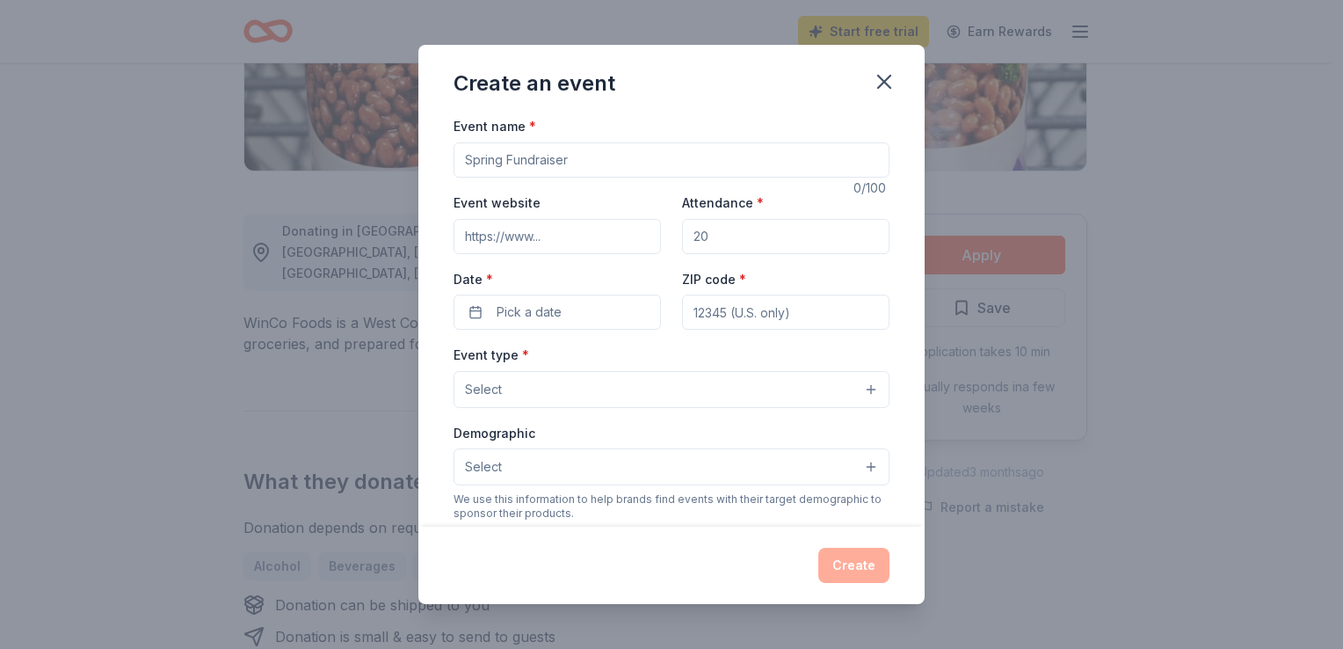
click at [471, 162] on input "Event name *" at bounding box center [672, 159] width 436 height 35
click at [486, 171] on input "Event name *" at bounding box center [672, 159] width 436 height 35
type input "Street Outeach"
click at [506, 244] on input "Event website" at bounding box center [557, 236] width 207 height 35
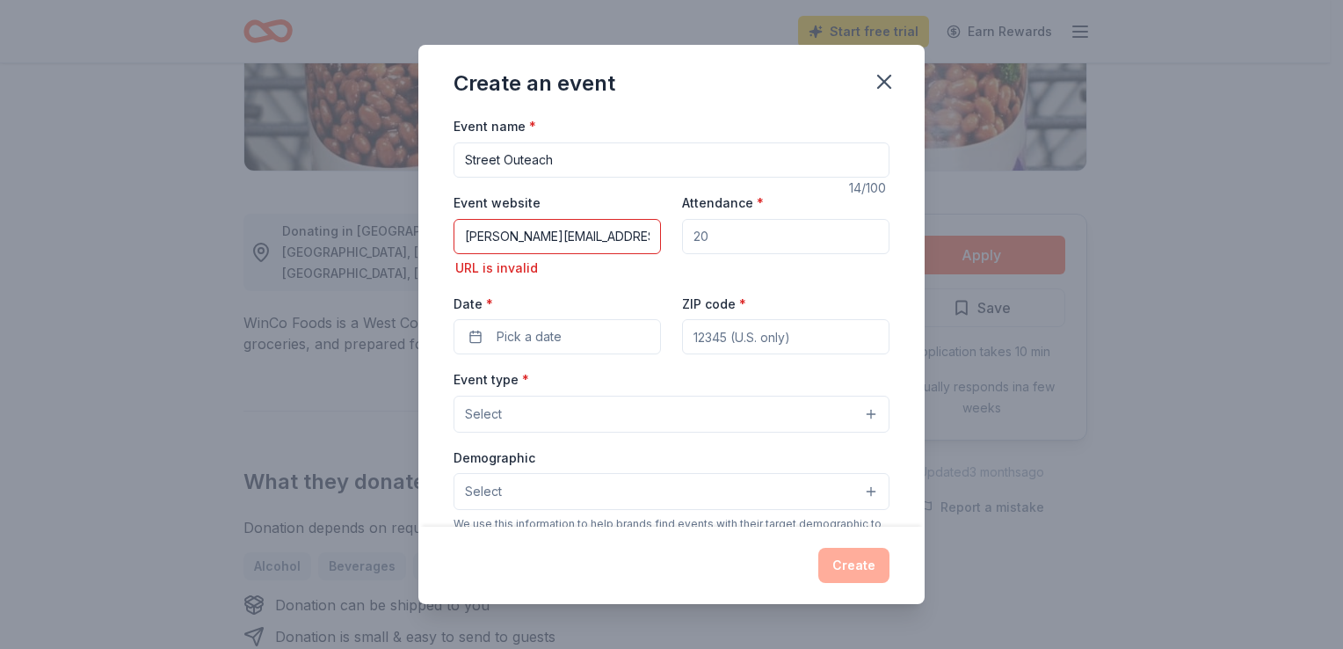
click at [721, 237] on input "Attendance *" at bounding box center [785, 236] width 207 height 35
click at [559, 236] on input "monty.fissgus@mwvcaa.org" at bounding box center [557, 236] width 207 height 35
type input "mwvcaa.org"
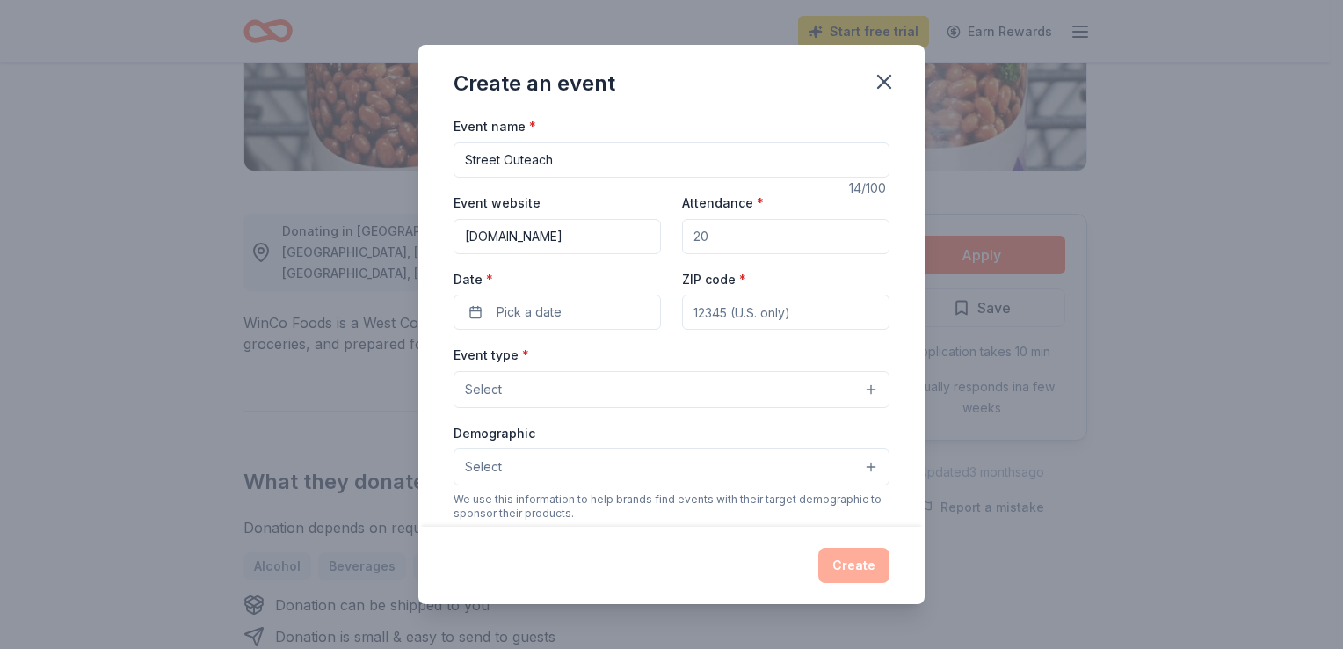
click at [663, 269] on div "Event website mwvcaa.org Attendance * Date * Pick a date ZIP code *" at bounding box center [672, 261] width 436 height 138
click at [710, 236] on input "Attendance *" at bounding box center [785, 236] width 207 height 35
type input "100"
click at [478, 316] on button "Pick a date" at bounding box center [557, 312] width 207 height 35
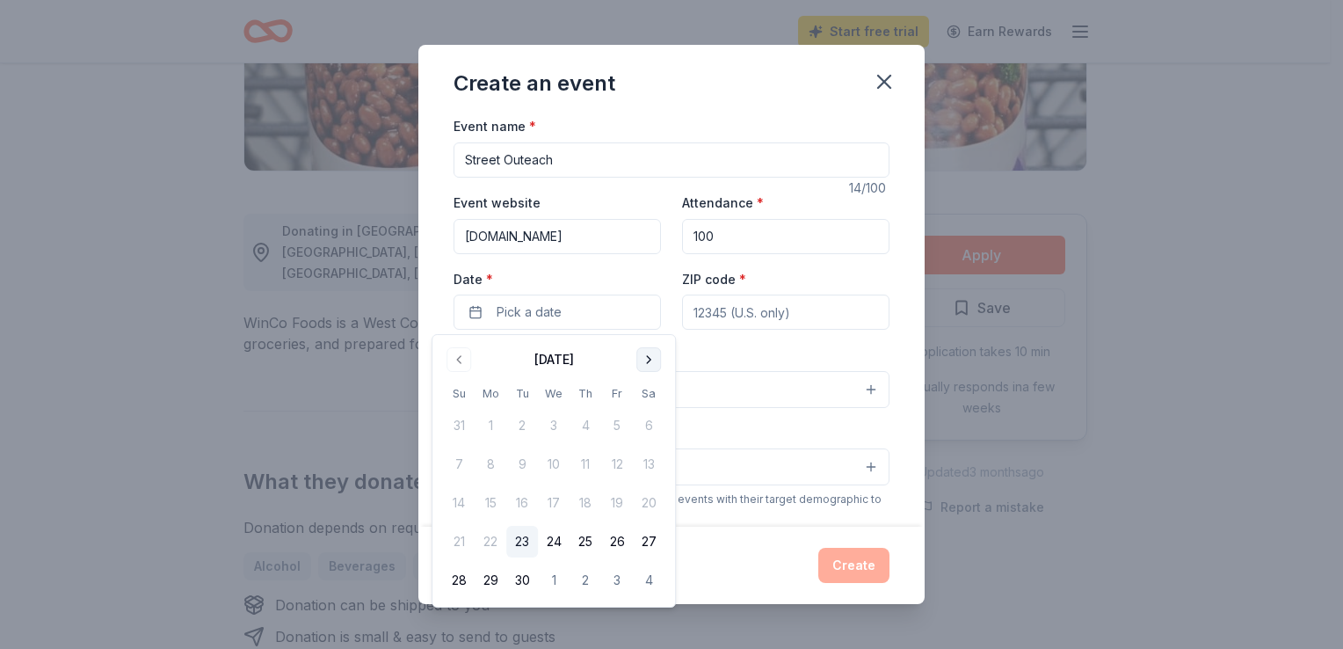
click at [648, 351] on button "Go to next month" at bounding box center [649, 359] width 25 height 25
click at [517, 461] on button "7" at bounding box center [522, 464] width 32 height 32
click at [795, 349] on div "Event type * Select" at bounding box center [672, 376] width 436 height 64
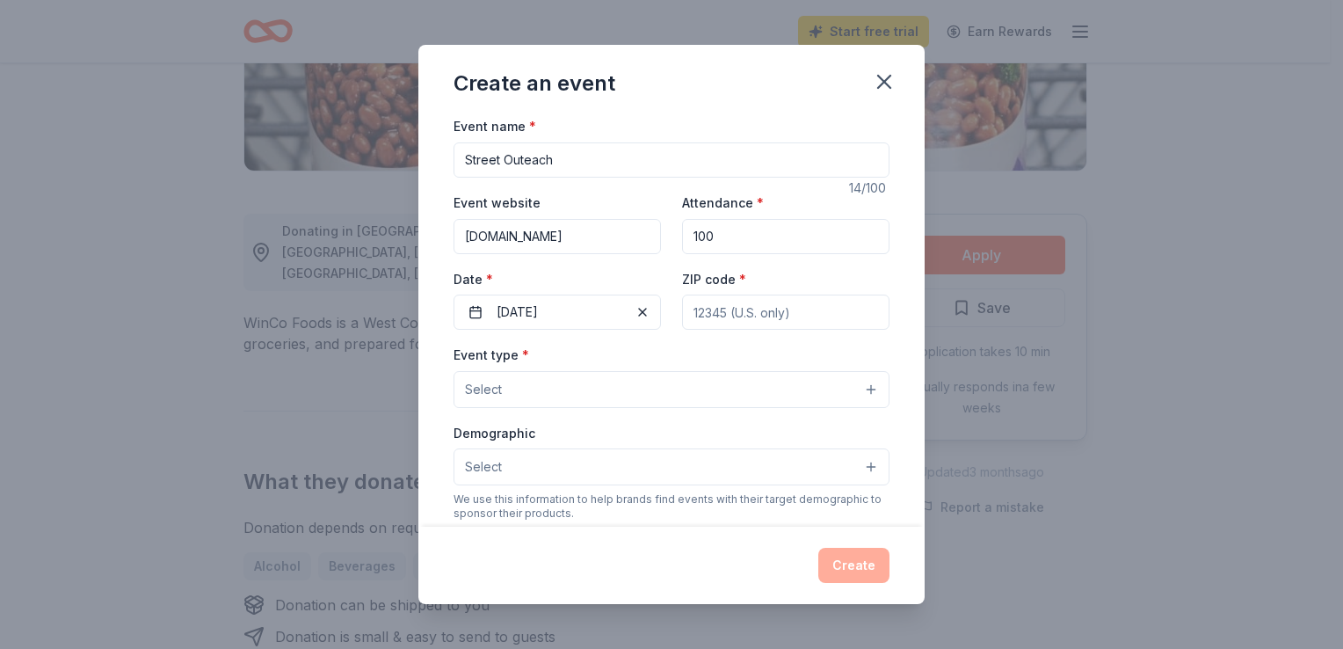
click at [809, 313] on input "ZIP code *" at bounding box center [785, 312] width 207 height 35
type input "97301"
click at [524, 390] on button "Select" at bounding box center [672, 389] width 436 height 37
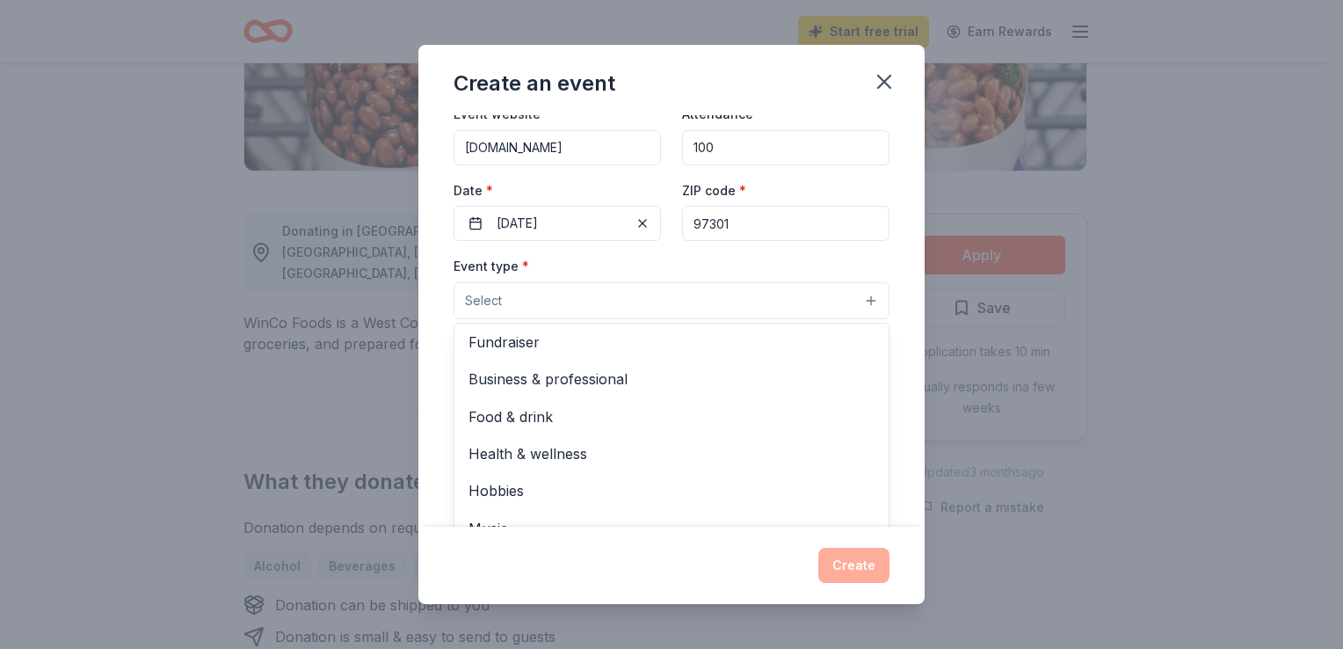
scroll to position [77, 0]
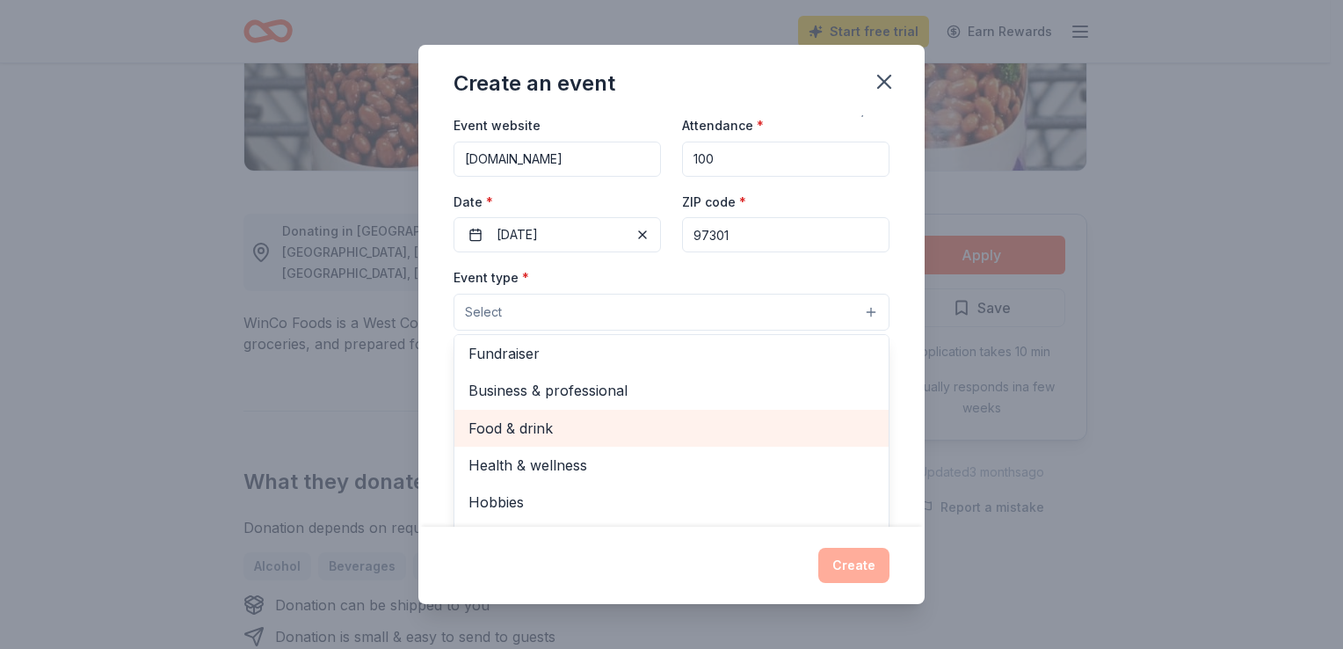
click at [517, 424] on span "Food & drink" at bounding box center [672, 428] width 406 height 23
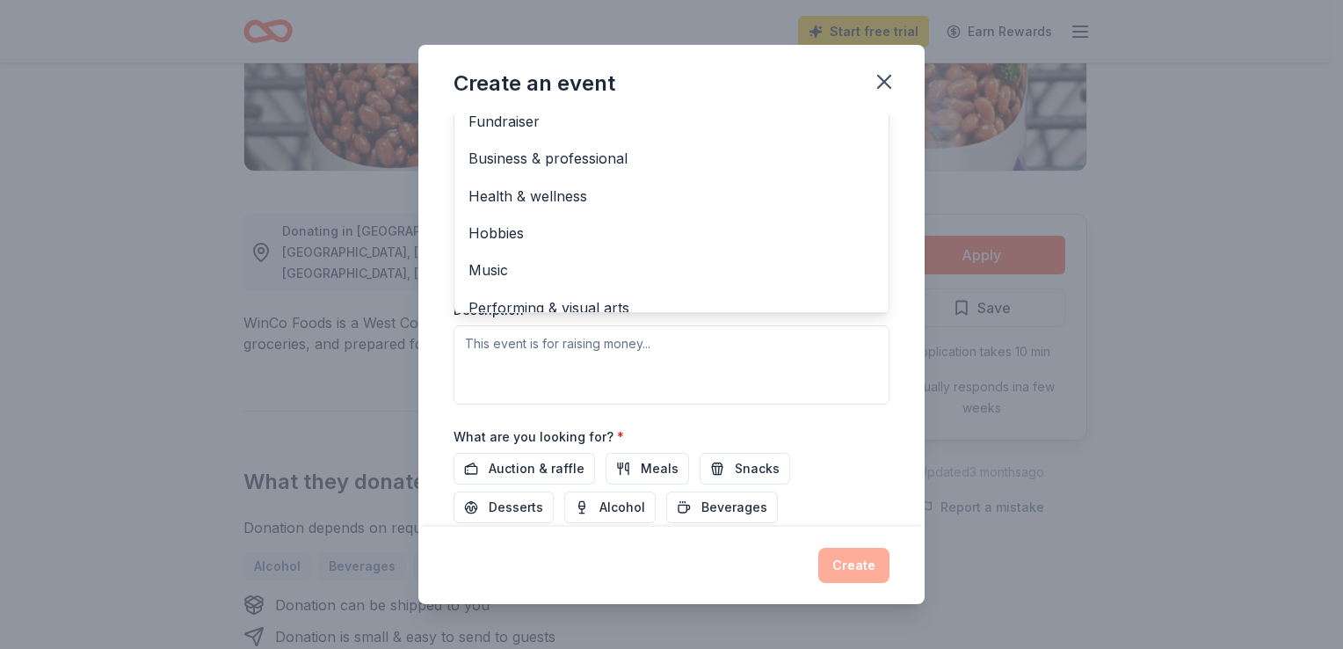
scroll to position [370, 0]
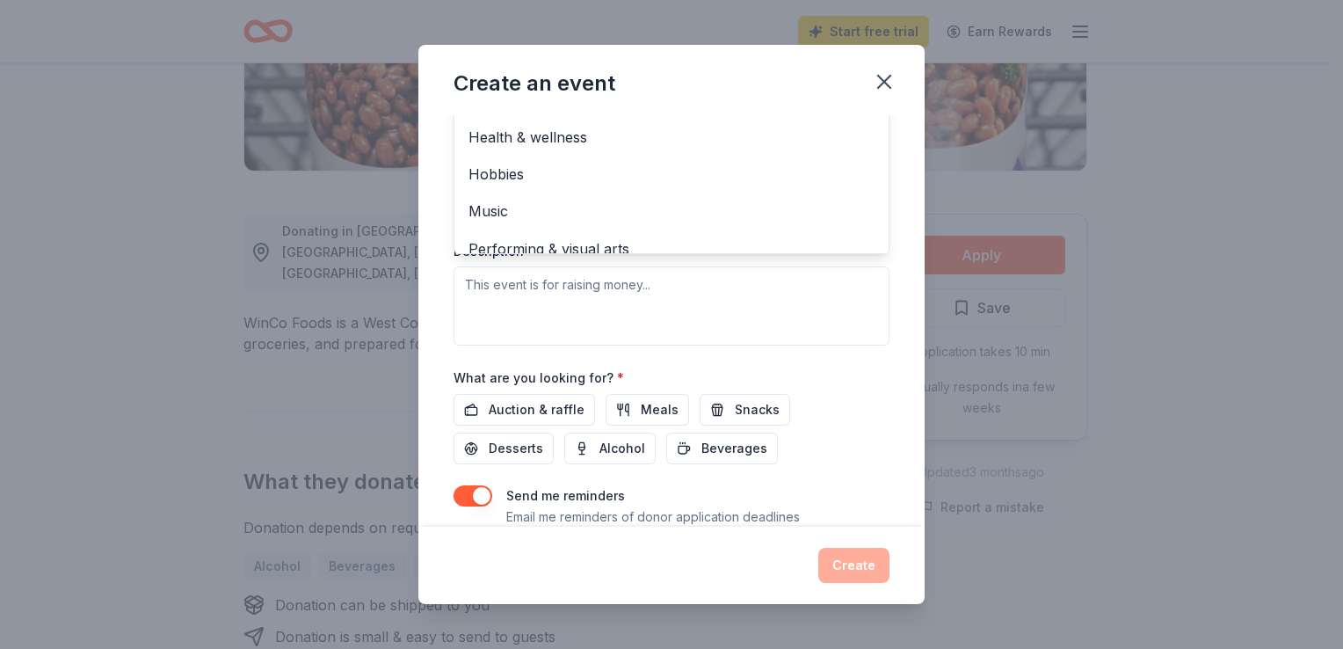
click at [648, 404] on div "Event name * Street Outeach 14 /100 Event website mwvcaa.org Attendance * 100 D…" at bounding box center [672, 152] width 436 height 814
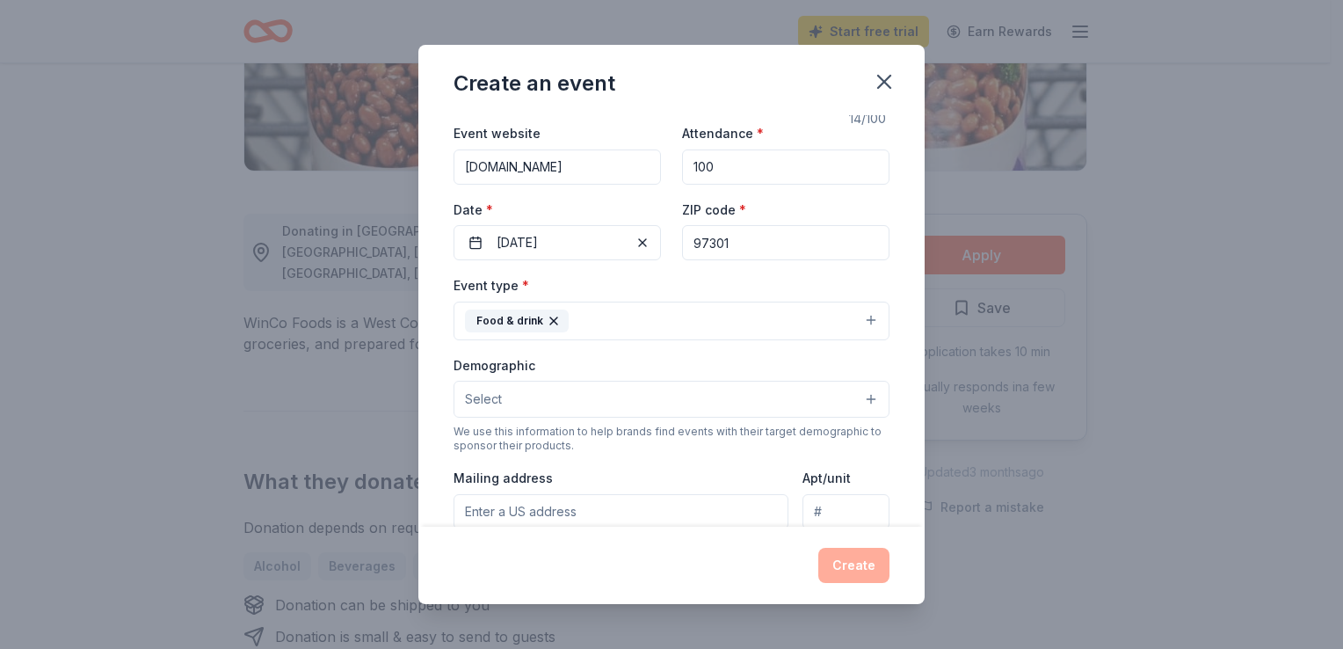
click at [648, 404] on button "Select" at bounding box center [672, 399] width 436 height 37
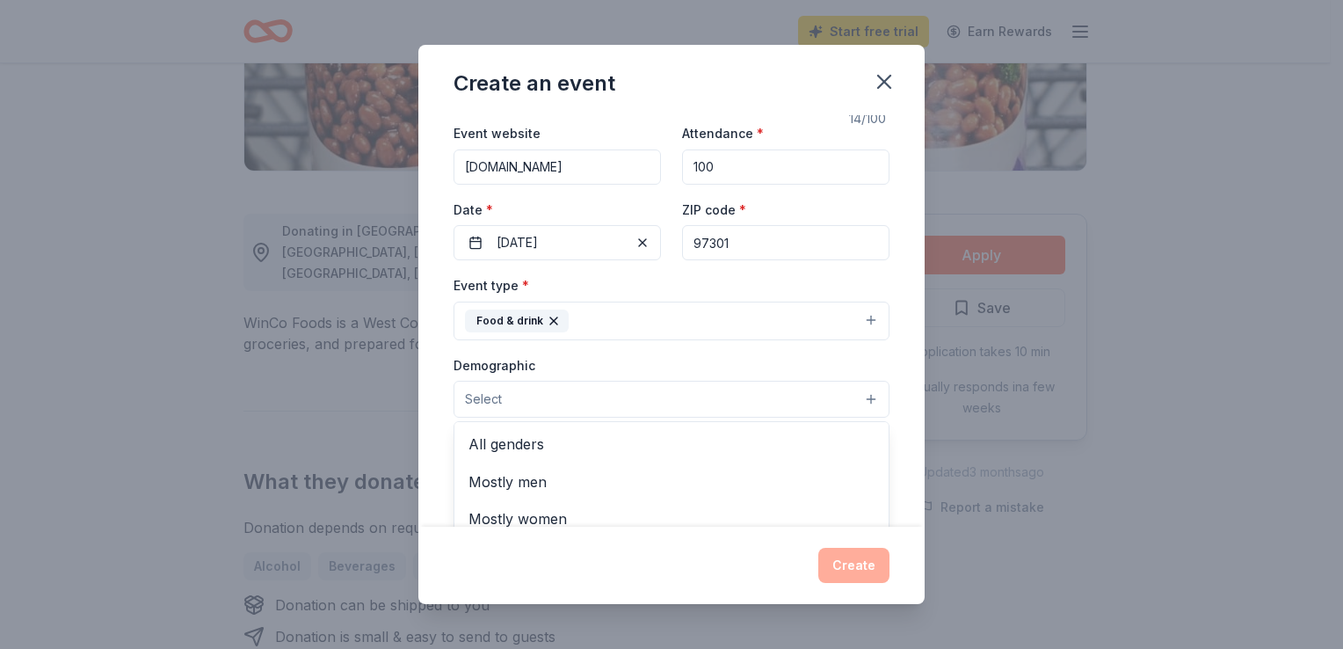
click at [925, 517] on div "Create an event Event name * Street Outeach 14 /100 Event website mwvcaa.org At…" at bounding box center [671, 324] width 1343 height 649
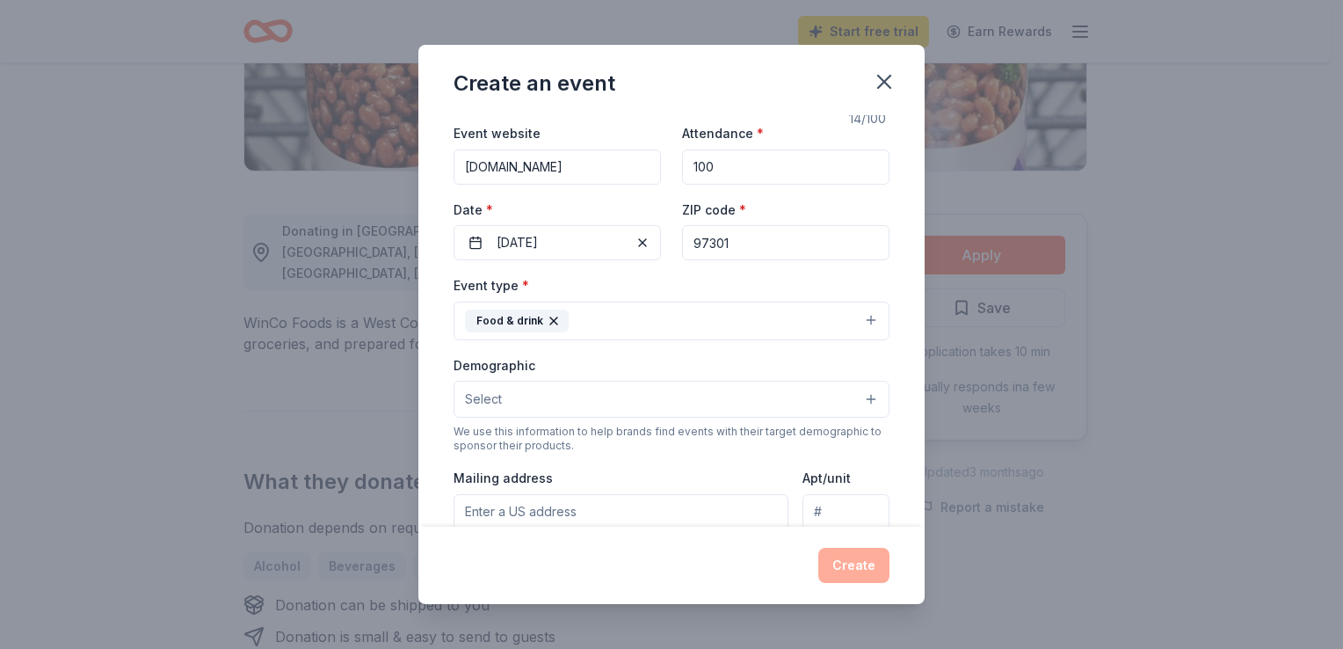
click at [613, 312] on button "Food & drink" at bounding box center [672, 321] width 436 height 39
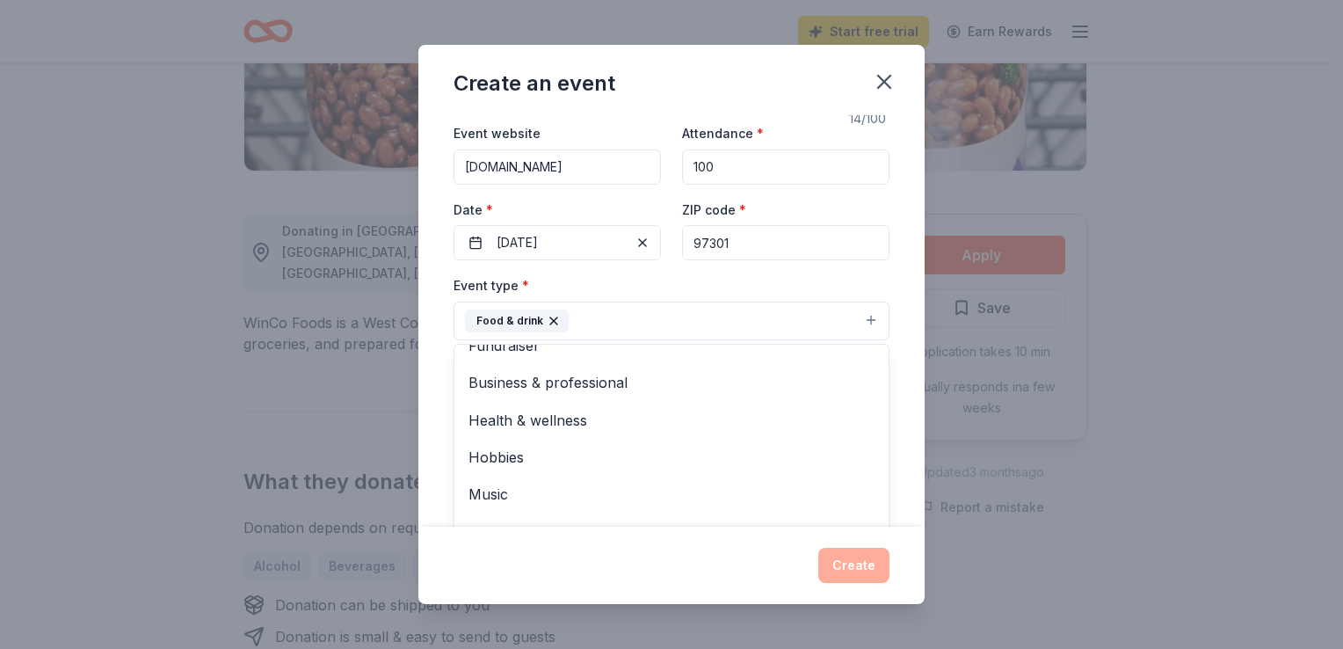
scroll to position [429, 0]
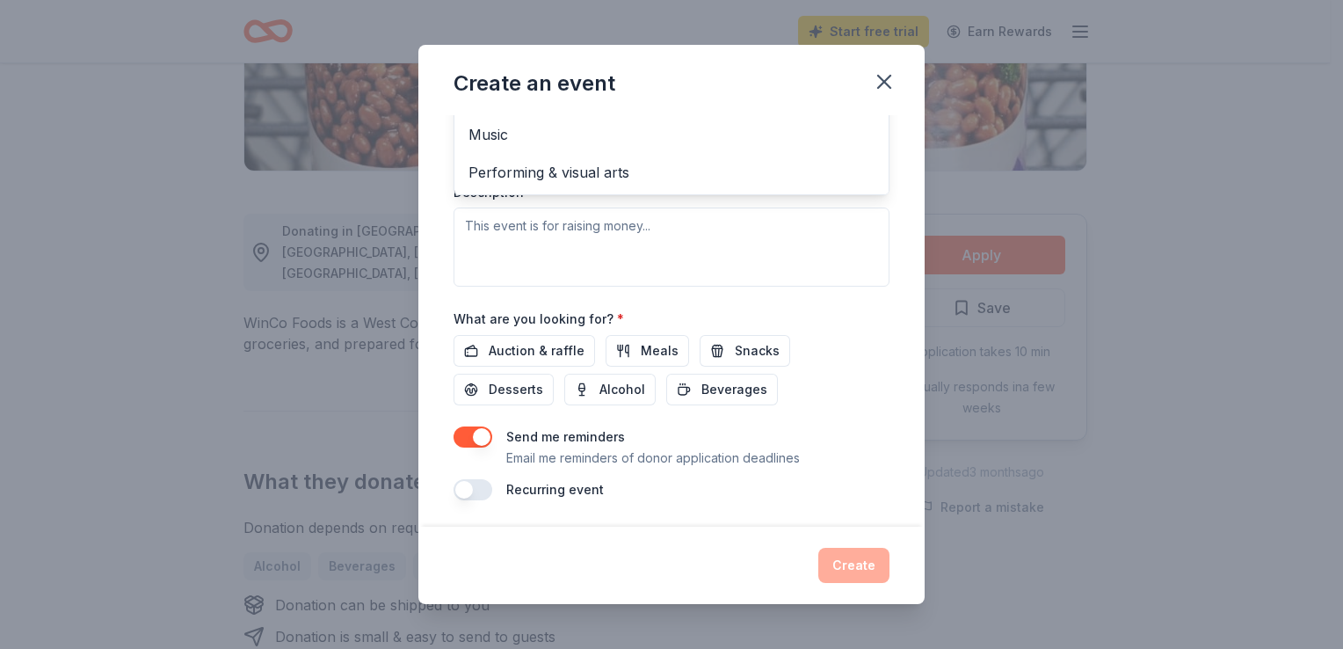
click at [499, 227] on div "Event type * Food & drink Fundraiser Business & professional Health & wellness …" at bounding box center [672, 101] width 436 height 372
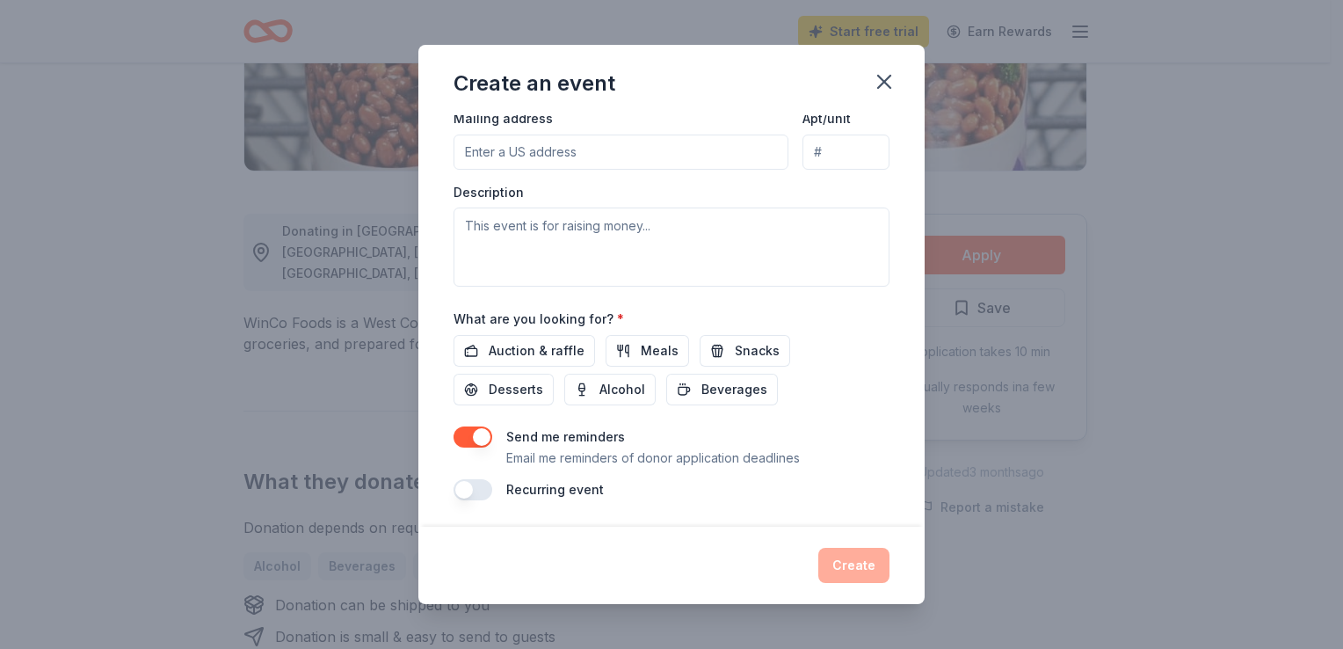
scroll to position [69, 0]
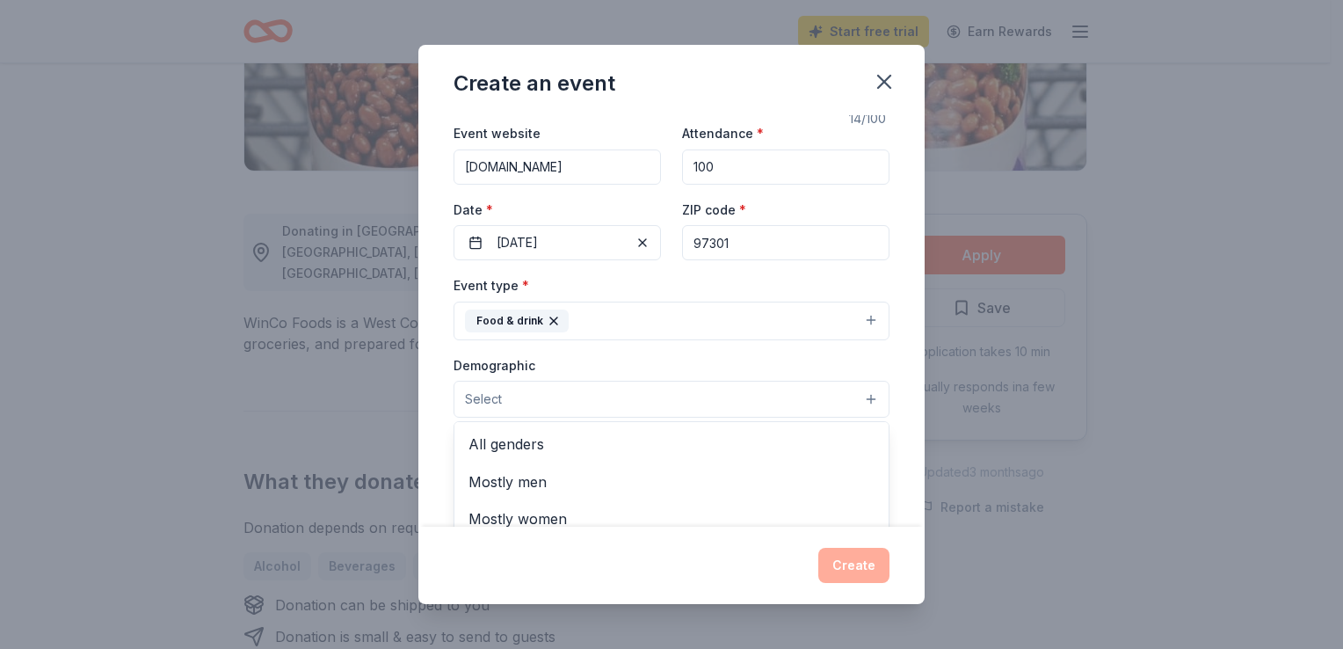
click at [522, 389] on button "Select" at bounding box center [672, 399] width 436 height 37
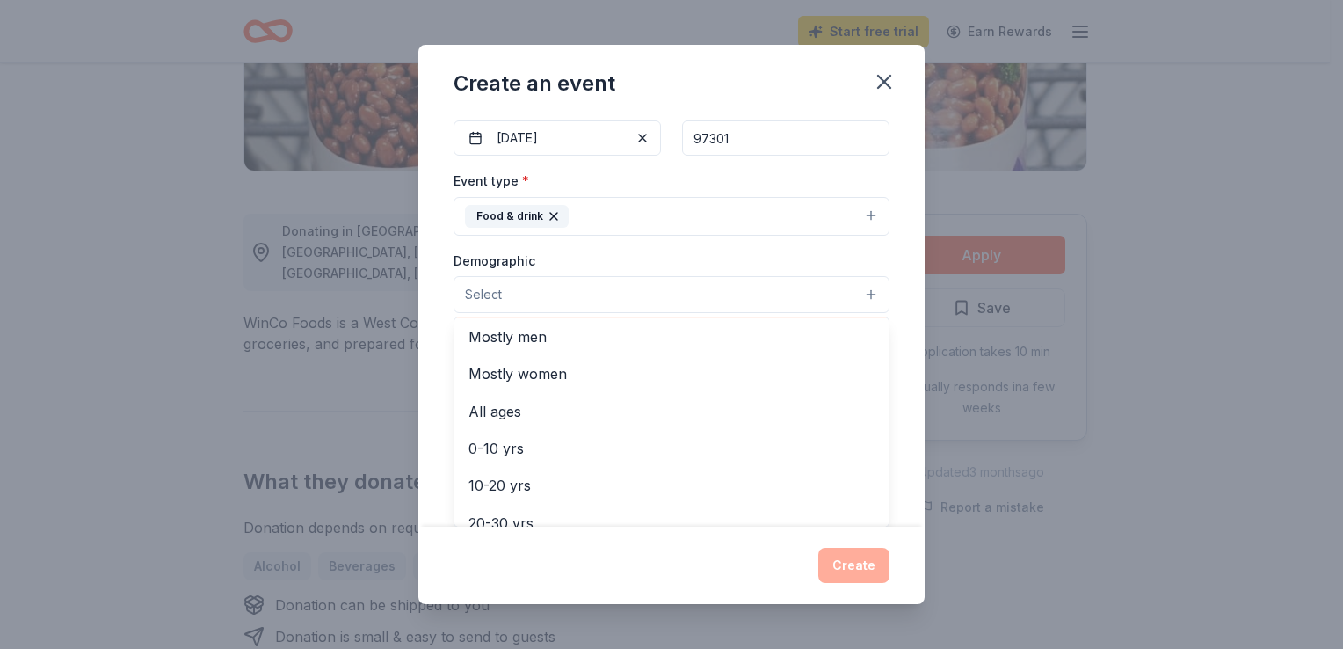
scroll to position [4, 0]
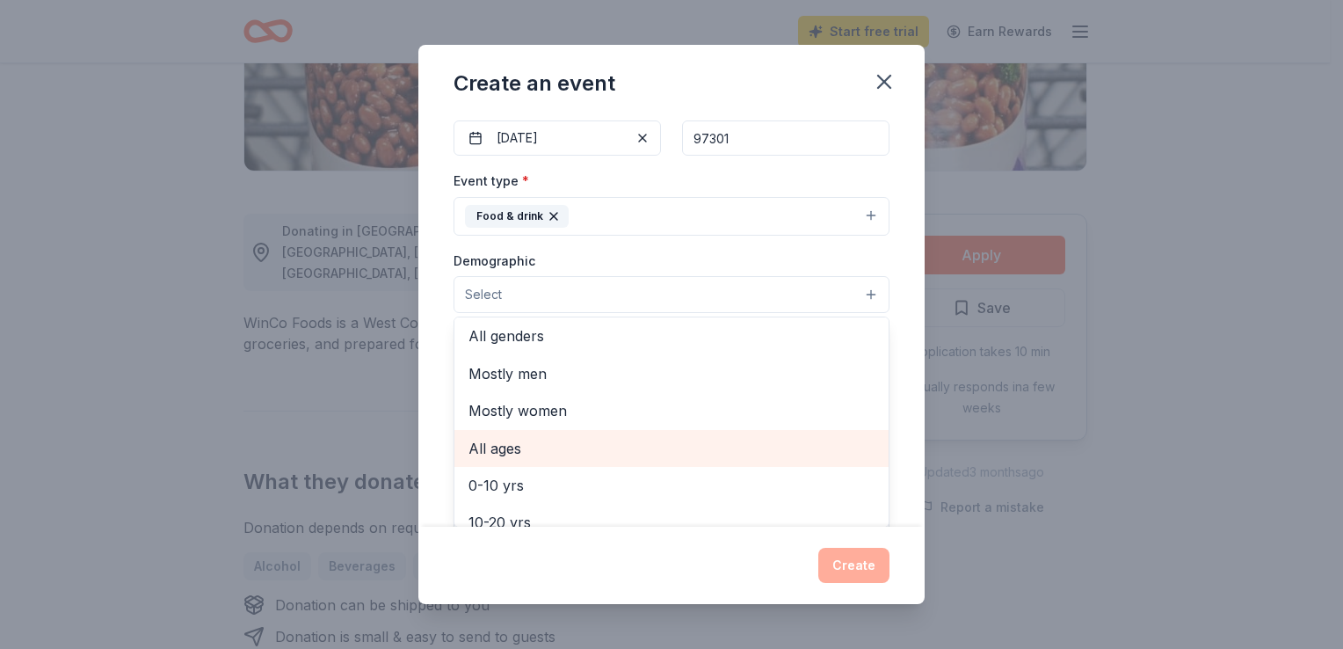
click at [484, 446] on span "All ages" at bounding box center [672, 448] width 406 height 23
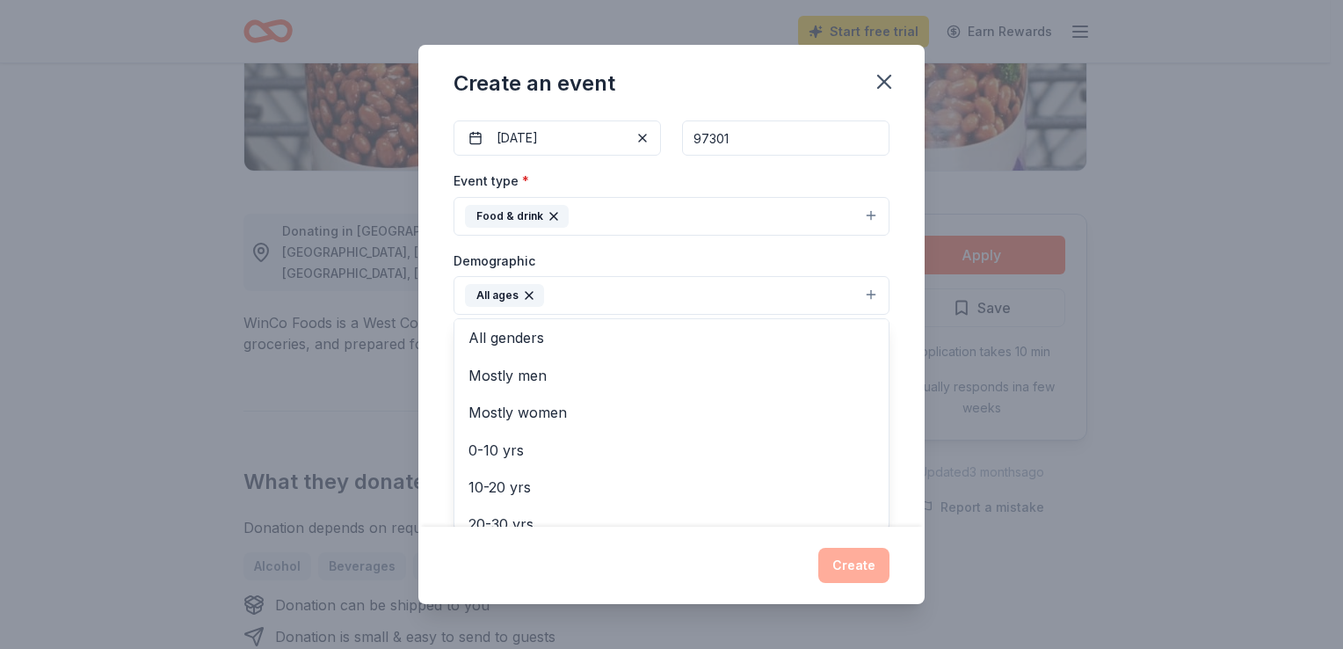
click at [908, 470] on div "Event name * Street Outeach 14 /100 Event website mwvcaa.org Attendance * 100 D…" at bounding box center [672, 320] width 506 height 411
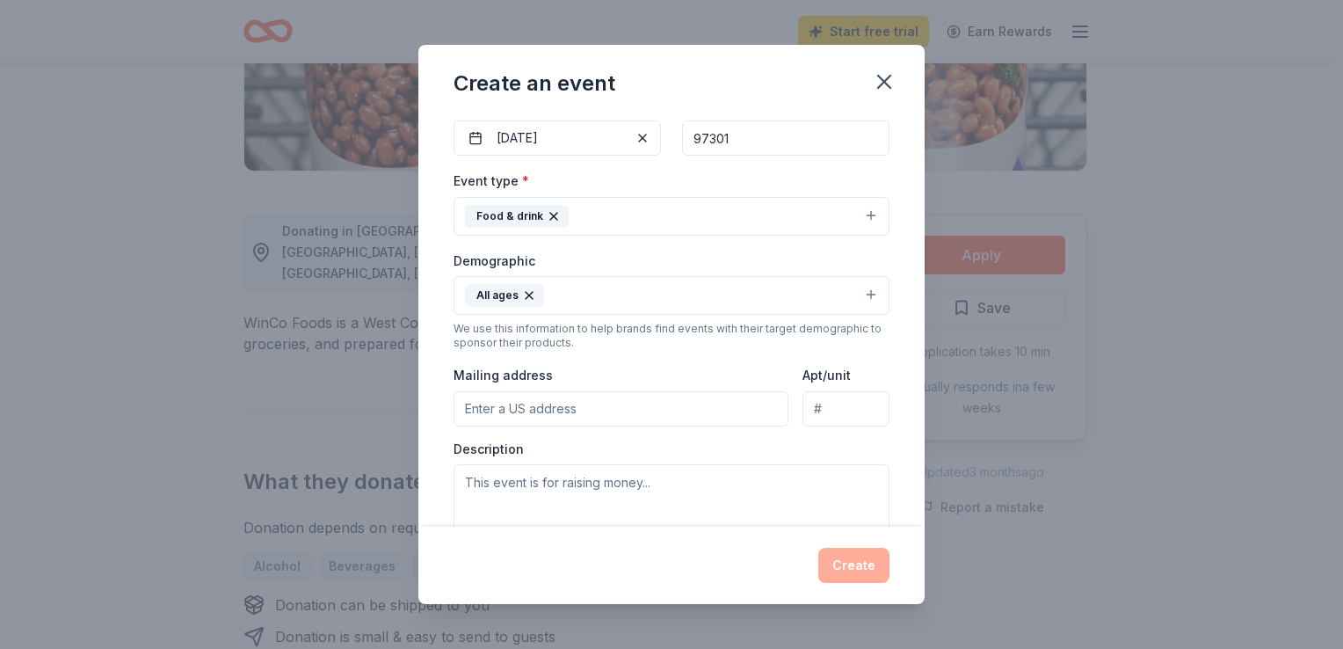
click at [476, 418] on input "Mailing address" at bounding box center [621, 408] width 335 height 35
type input "1875 Fisher Road Northeast, Salem, OR, 97305"
click at [547, 507] on textarea at bounding box center [672, 503] width 436 height 79
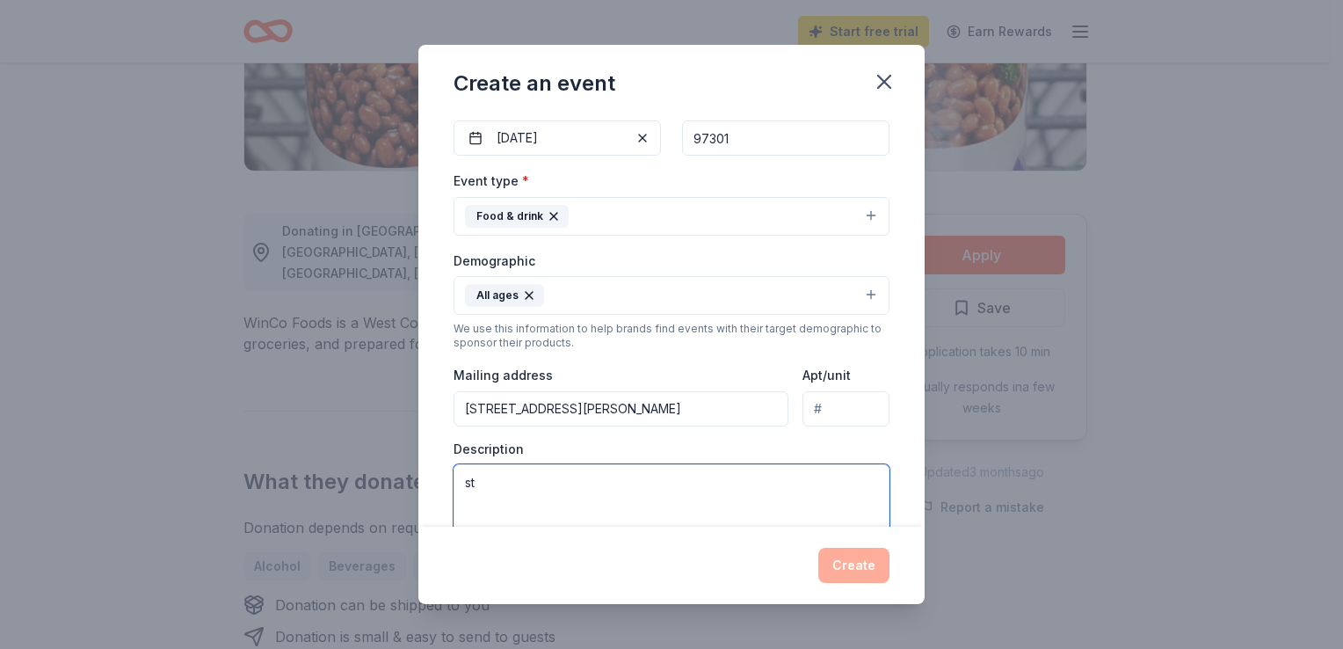
type textarea "s"
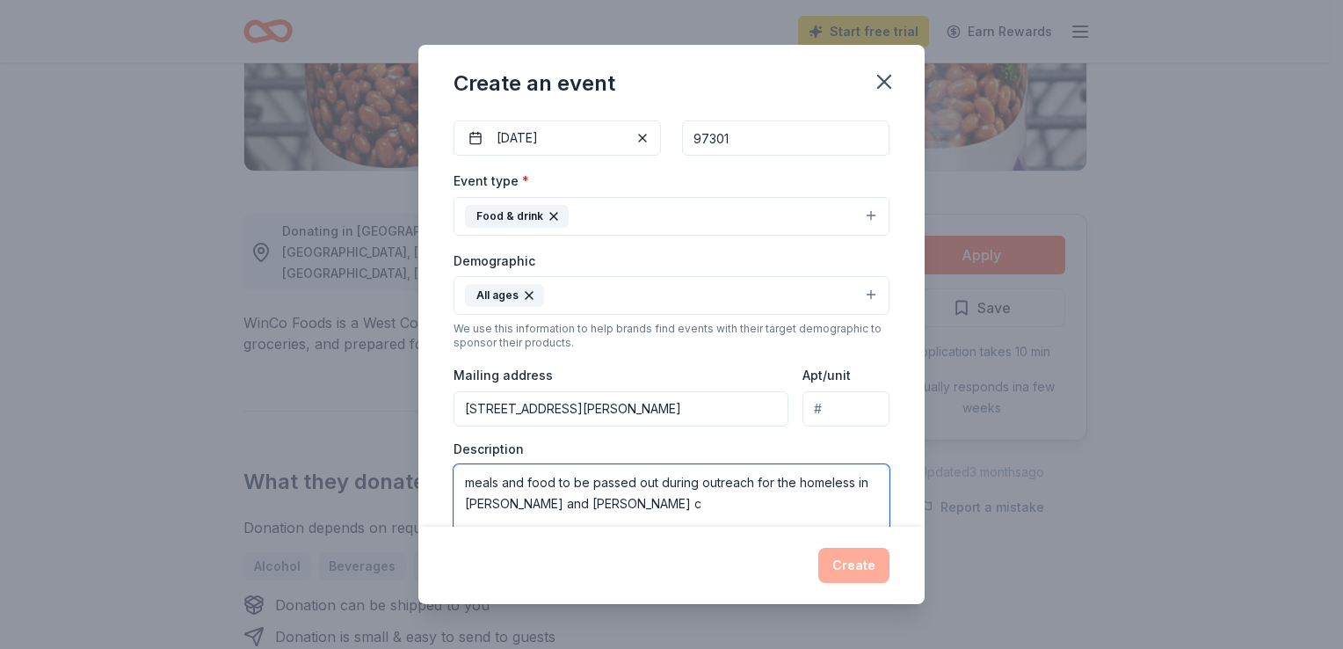
click at [586, 502] on textarea "meals and food to be passed out during outreach for the homeless in Marion and …" at bounding box center [672, 503] width 436 height 79
type textarea "meals and food to be passed out during outreach for the homeless in Marion and …"
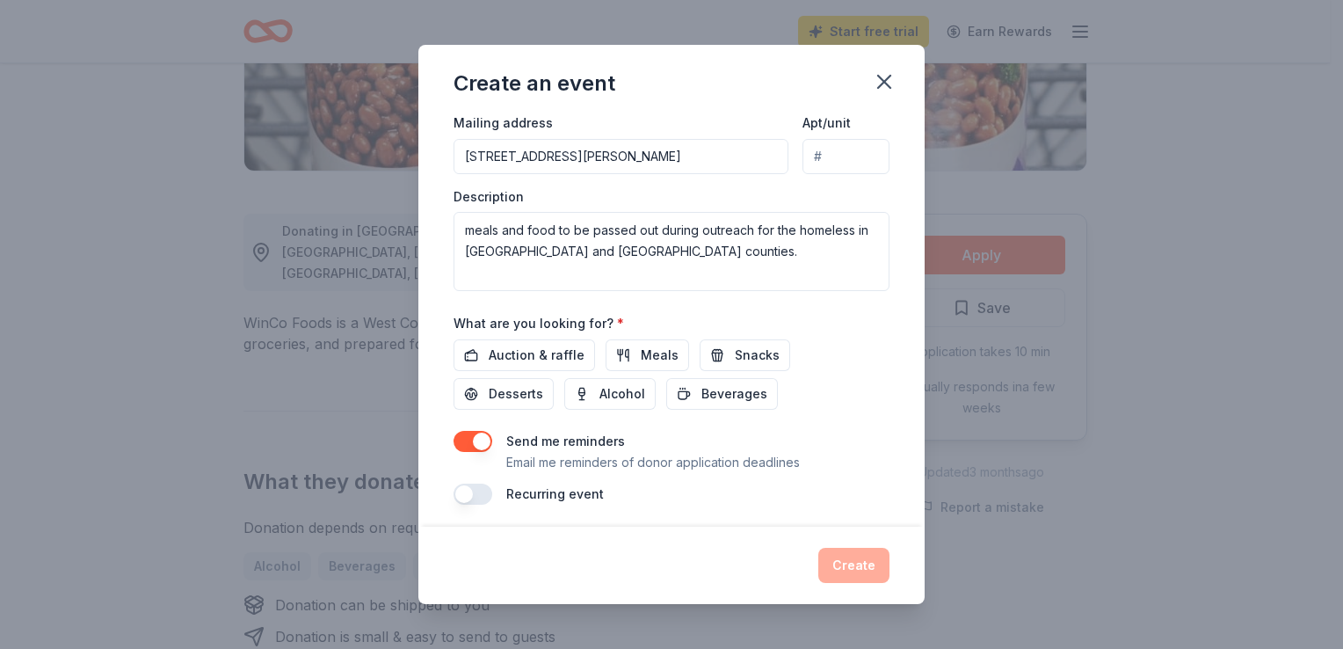
scroll to position [432, 0]
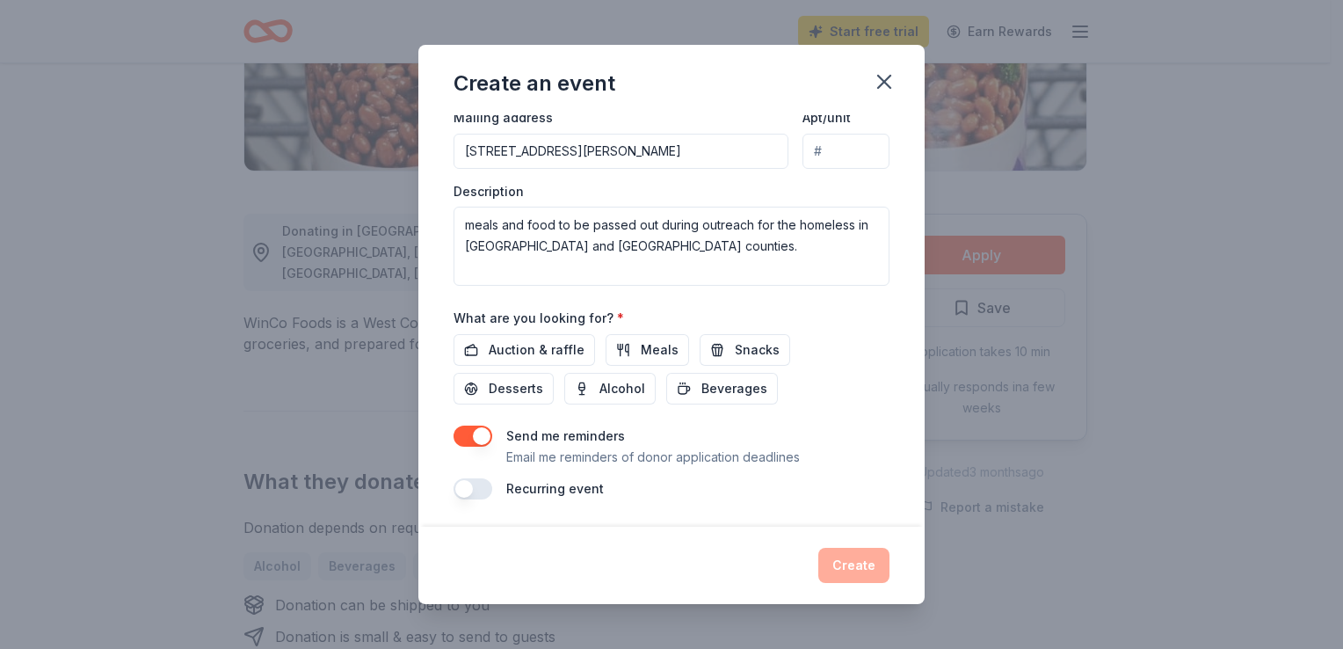
click at [477, 480] on button "button" at bounding box center [473, 488] width 39 height 21
click at [641, 359] on span "Meals" at bounding box center [660, 349] width 38 height 21
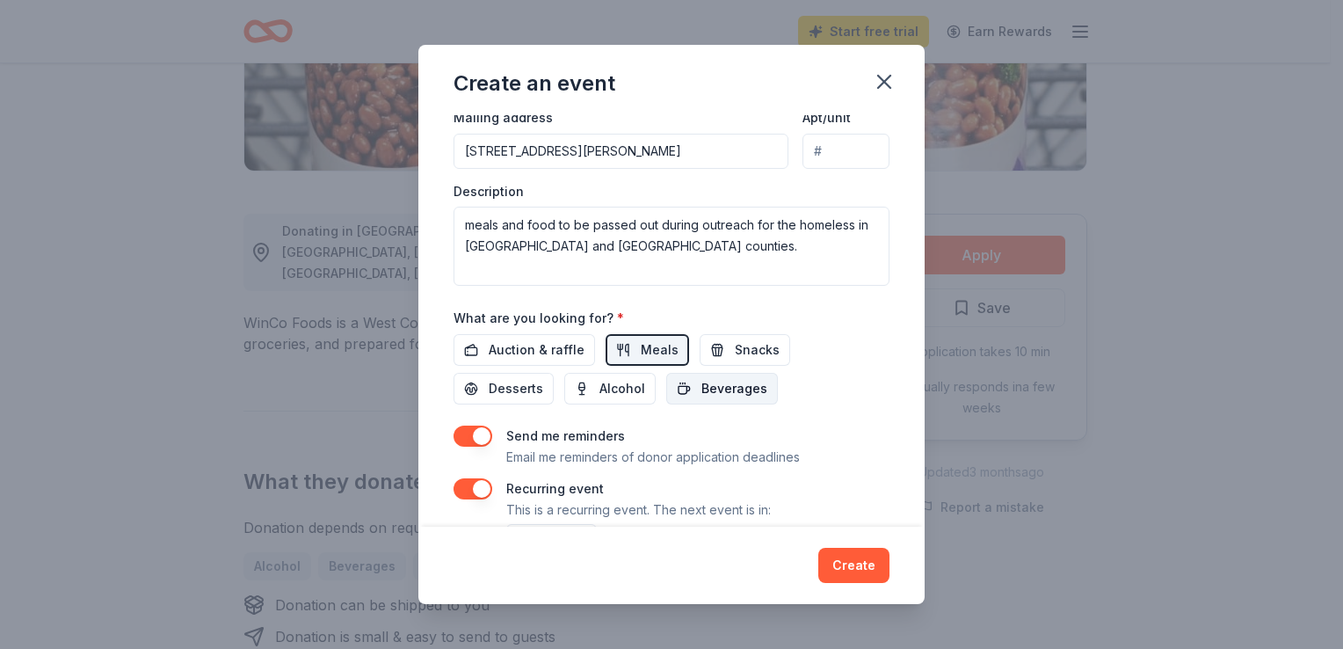
click at [702, 389] on span "Beverages" at bounding box center [735, 388] width 66 height 21
click at [724, 341] on button "Snacks" at bounding box center [745, 350] width 91 height 32
click at [854, 557] on button "Create" at bounding box center [854, 565] width 71 height 35
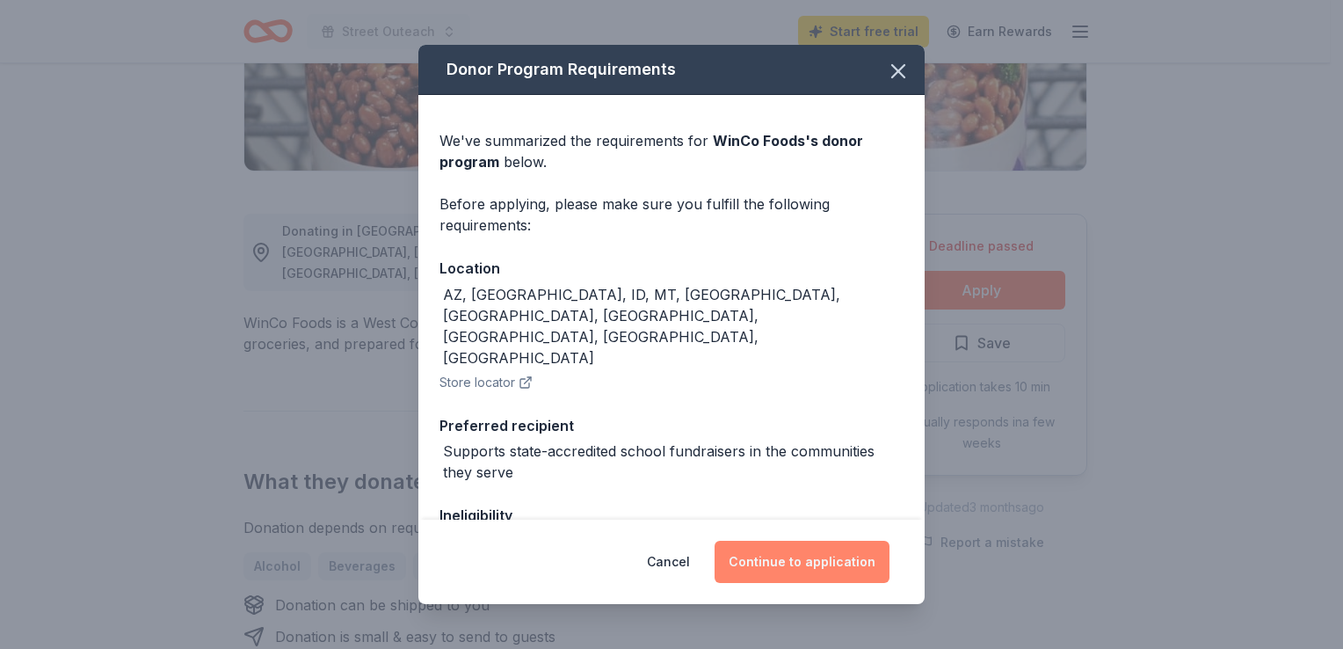
click at [747, 559] on button "Continue to application" at bounding box center [802, 562] width 175 height 42
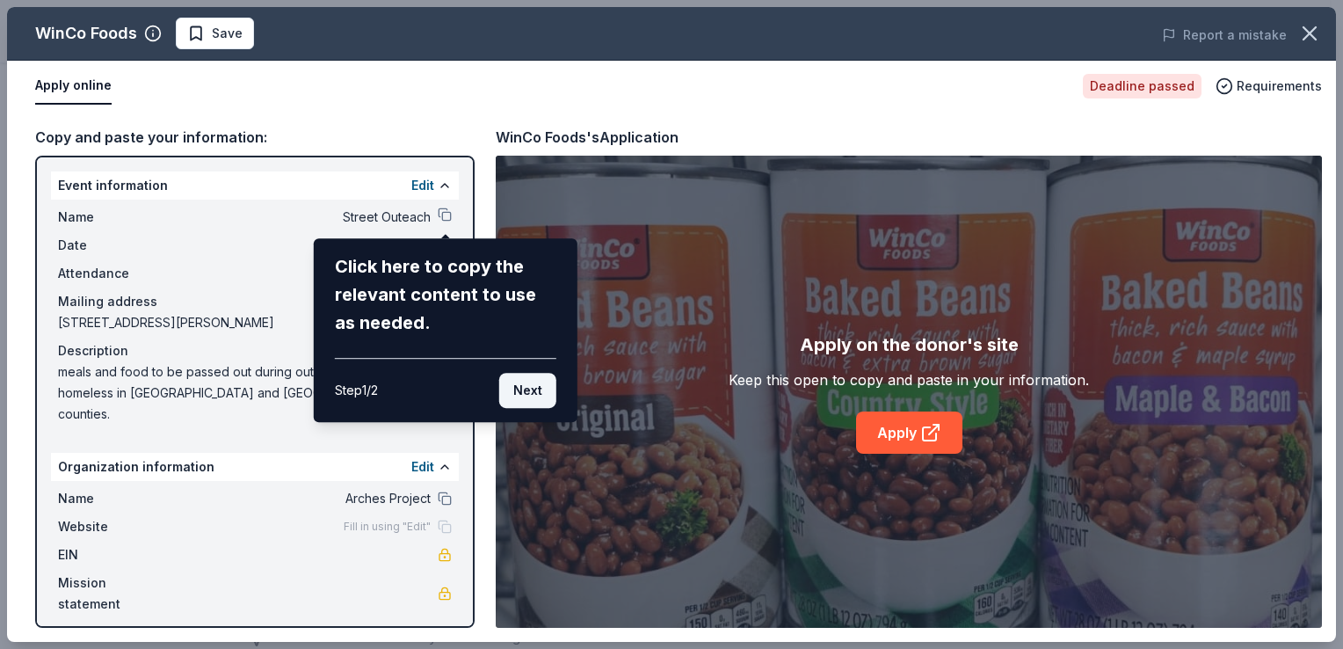
click at [524, 387] on button "Next" at bounding box center [527, 390] width 57 height 35
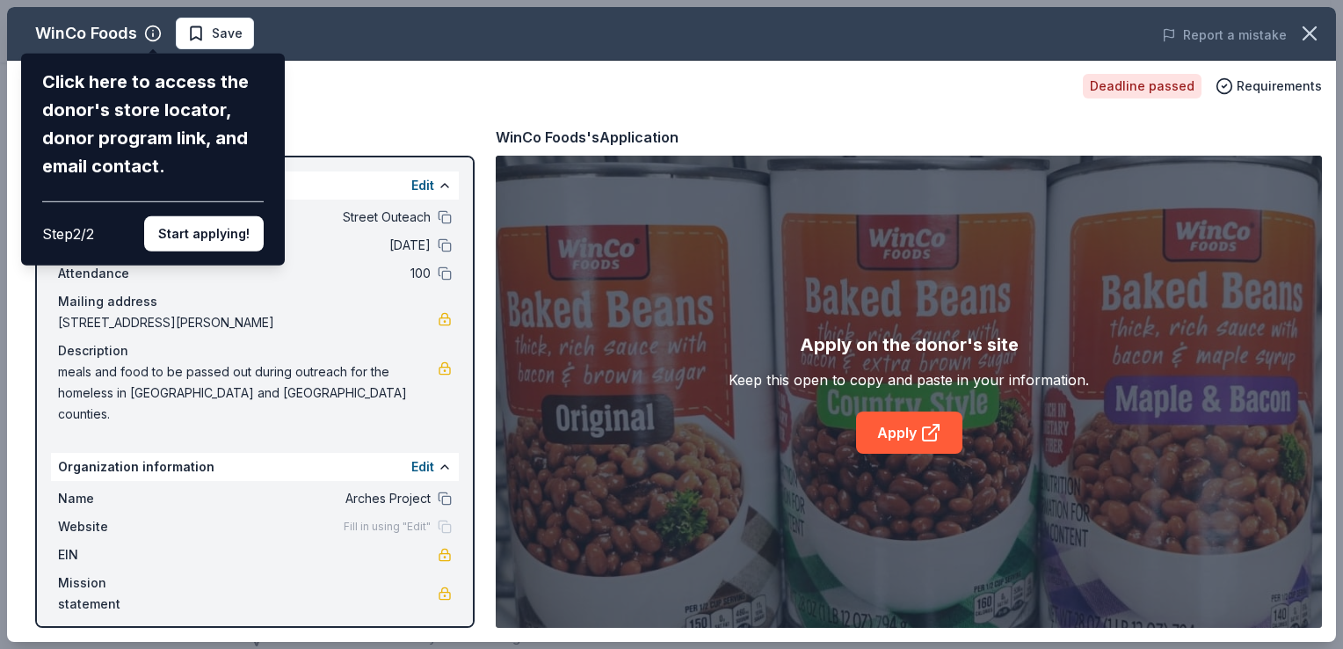
click at [524, 387] on div "WinCo Foods Click here to access the donor's store locator, donor program link,…" at bounding box center [671, 324] width 1329 height 635
click at [201, 242] on button "Start applying!" at bounding box center [204, 233] width 120 height 35
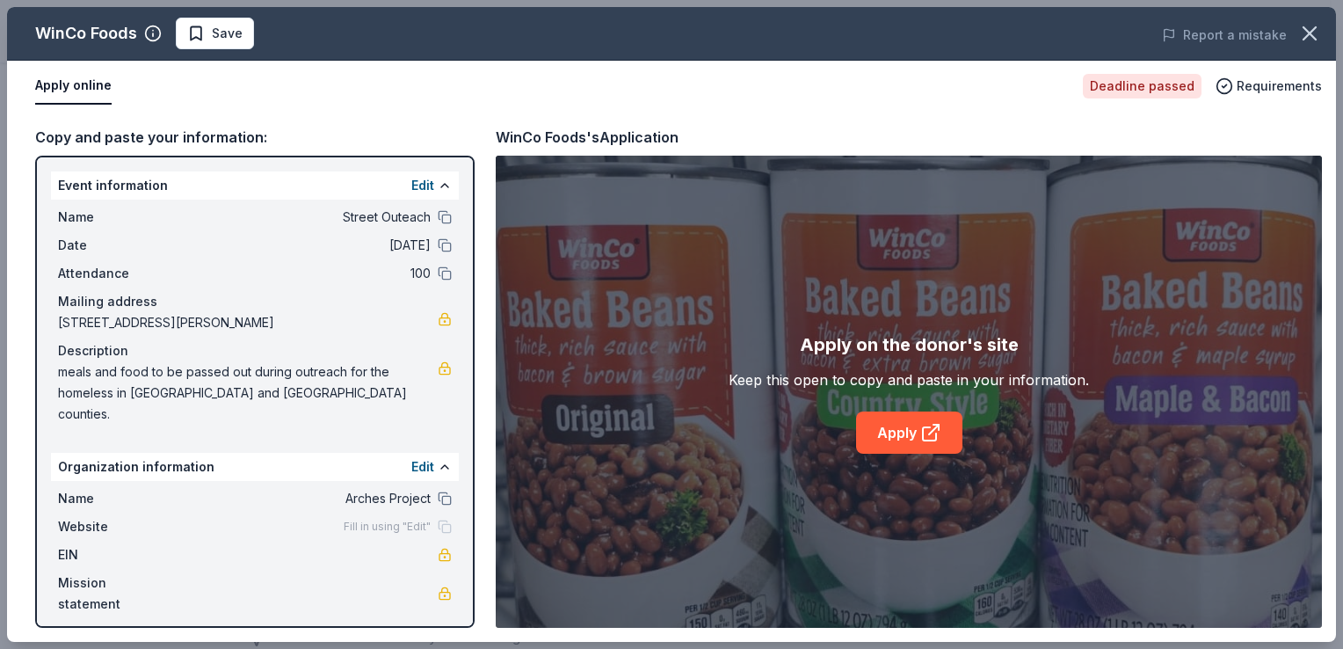
click at [348, 251] on span "10/07/25" at bounding box center [303, 245] width 255 height 21
click at [443, 460] on button at bounding box center [445, 467] width 14 height 14
click at [391, 520] on span "Fill in using "Edit"" at bounding box center [387, 527] width 87 height 14
click at [91, 489] on div "Name Arches Project Website Fill in using "Edit" EIN Mission statement" at bounding box center [255, 551] width 408 height 141
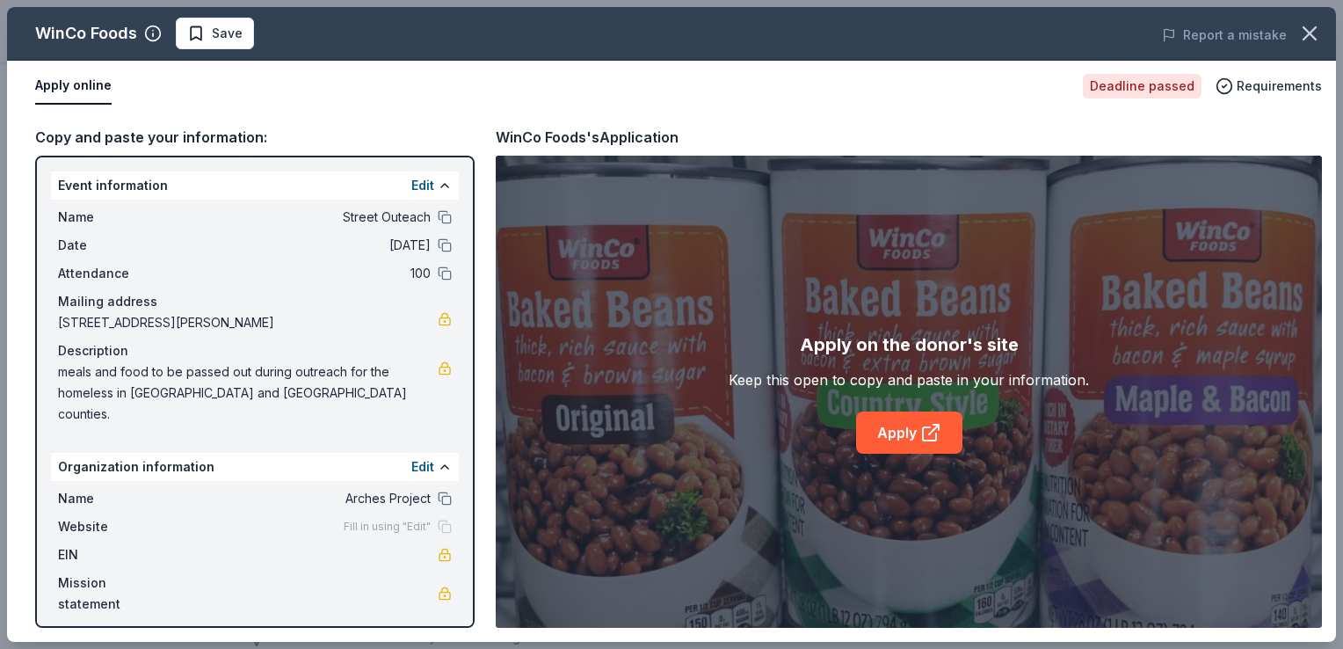
click at [91, 491] on div "Name Arches Project Website Fill in using "Edit" EIN Mission statement" at bounding box center [255, 551] width 408 height 141
click at [88, 516] on span "Website" at bounding box center [117, 526] width 118 height 21
click at [448, 520] on div "Fill in using "Edit"" at bounding box center [398, 527] width 108 height 14
click at [1291, 85] on span "Requirements" at bounding box center [1279, 86] width 85 height 21
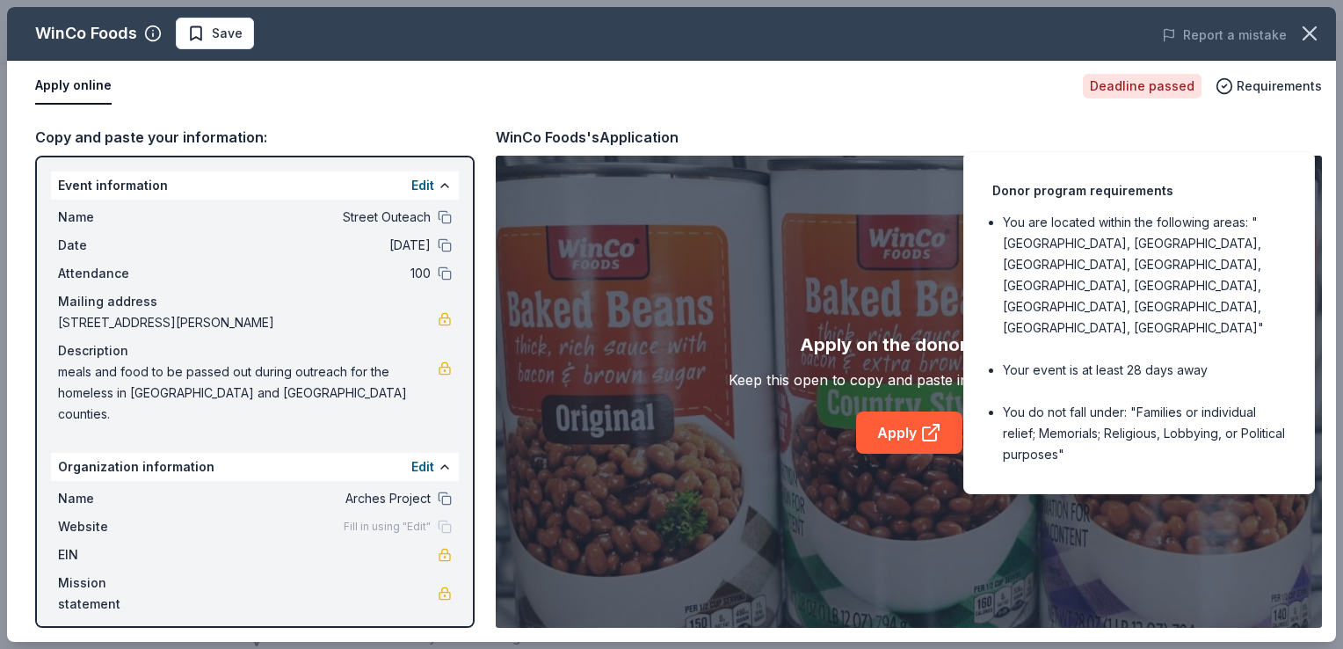
click at [75, 86] on button "Apply online" at bounding box center [73, 86] width 76 height 37
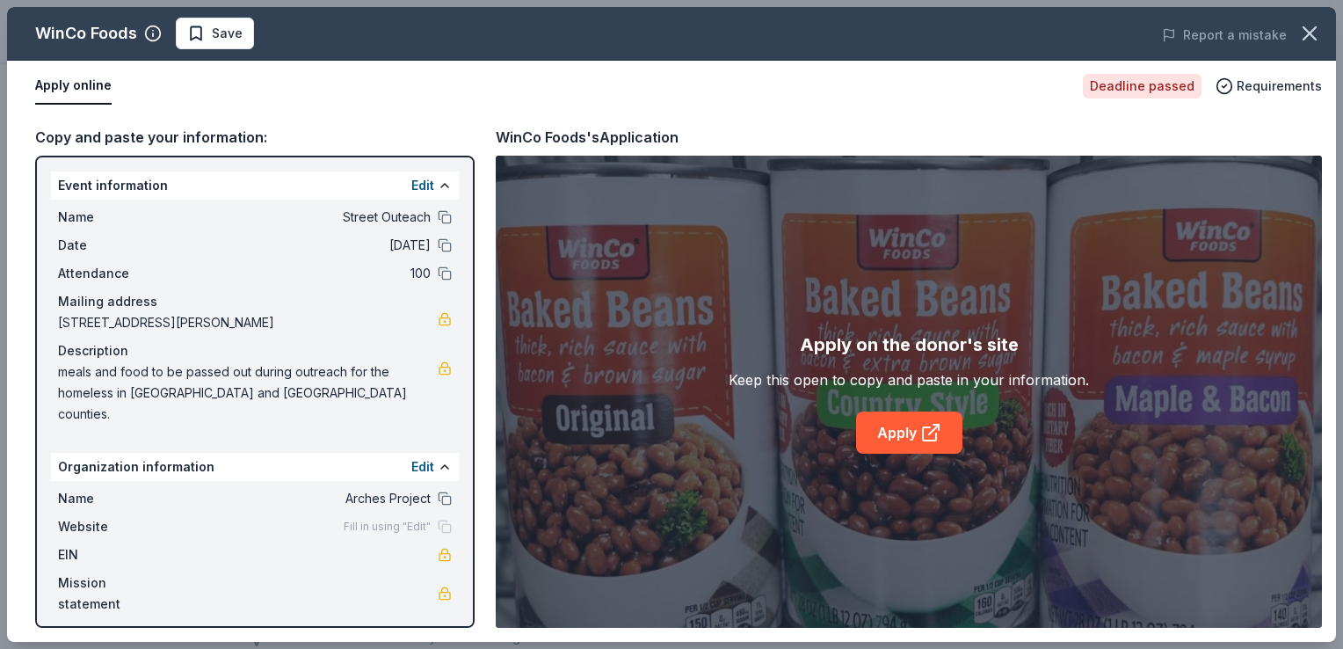
click at [75, 86] on button "Apply online" at bounding box center [73, 86] width 76 height 37
drag, startPoint x: 1305, startPoint y: 33, endPoint x: 910, endPoint y: 129, distance: 406.4
click at [910, 129] on div "WinCo Foods's Application" at bounding box center [909, 137] width 826 height 23
